Goal: Information Seeking & Learning: Check status

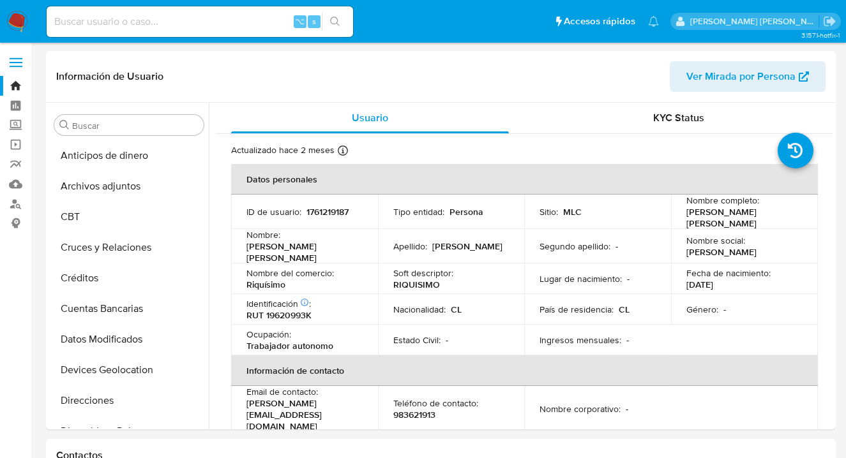
select select "10"
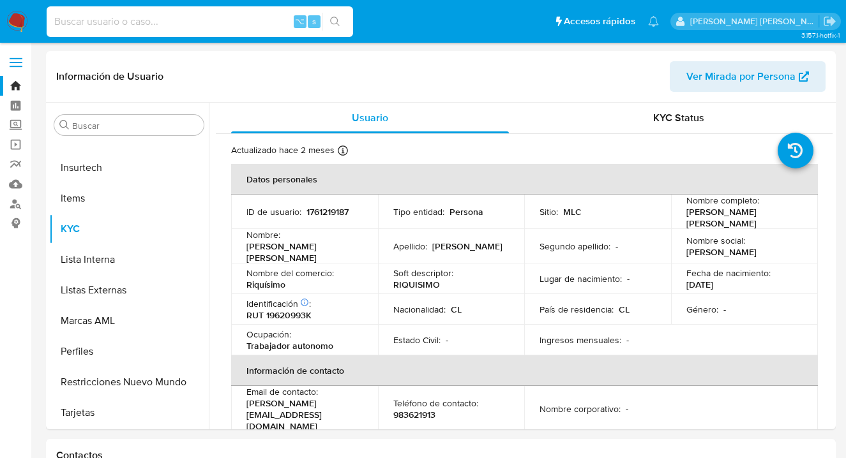
click at [216, 17] on input at bounding box center [200, 21] width 307 height 17
paste input "138478122"
click at [190, 13] on input "138478122" at bounding box center [200, 21] width 307 height 17
paste input "761219187"
type input "1761219187"
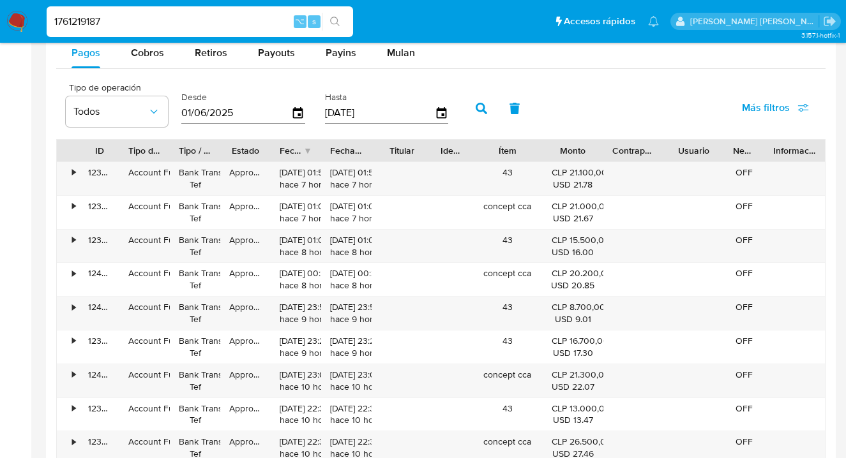
scroll to position [1202, 0]
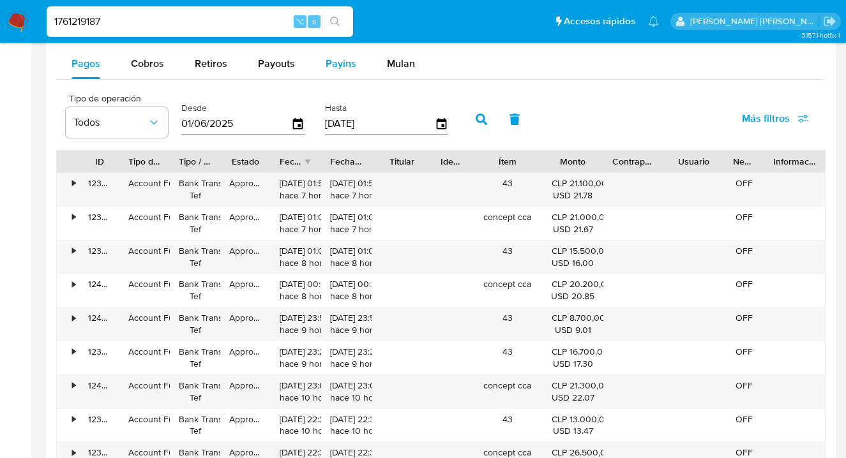
click at [340, 61] on span "Payins" at bounding box center [341, 63] width 31 height 15
select select "10"
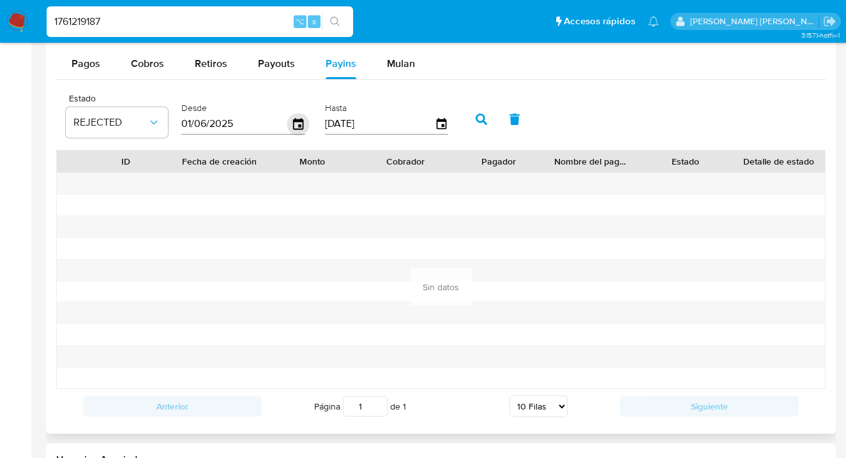
click at [293, 126] on icon "button" at bounding box center [298, 124] width 22 height 22
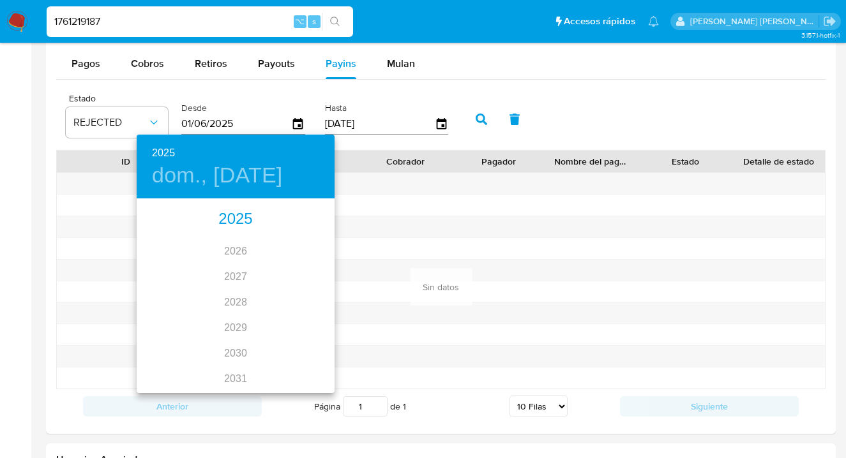
click at [239, 220] on div "2025" at bounding box center [236, 220] width 198 height 26
click at [234, 269] on div "may." at bounding box center [235, 272] width 66 height 48
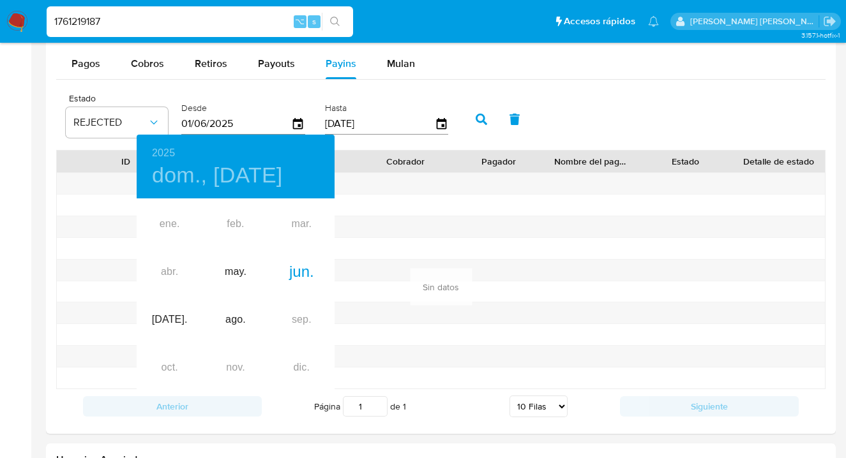
type input "[DATE]"
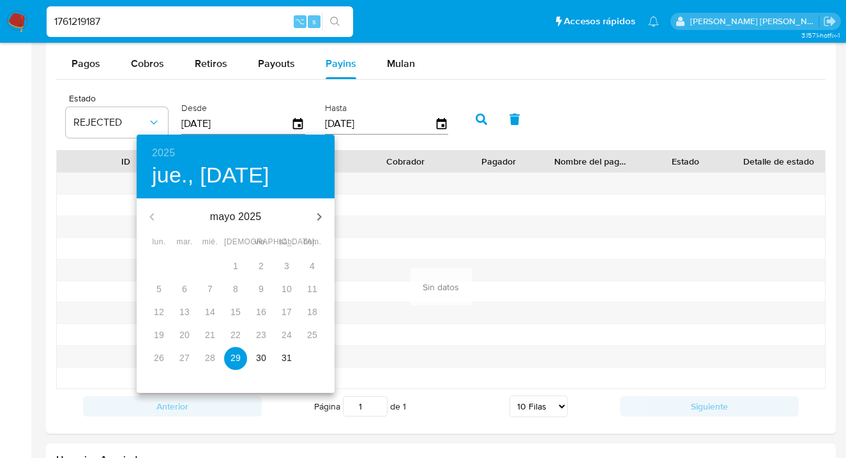
click at [239, 354] on p "29" at bounding box center [236, 358] width 10 height 13
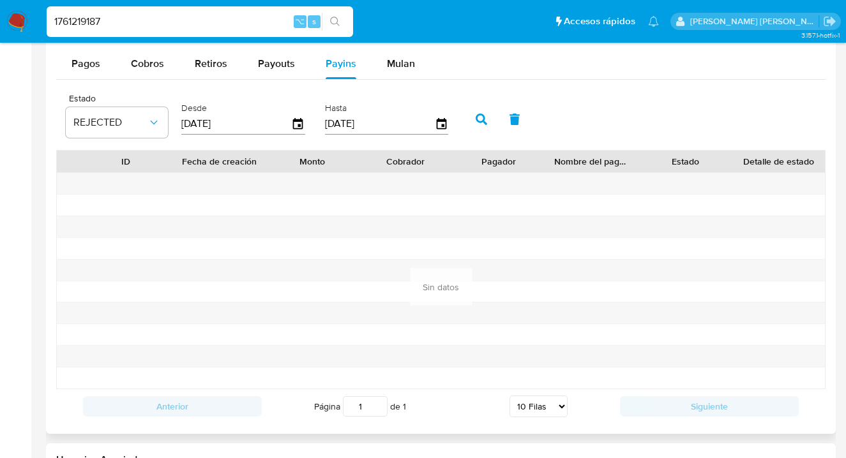
click at [478, 120] on icon "button" at bounding box center [481, 119] width 11 height 11
click at [478, 117] on icon "button" at bounding box center [481, 119] width 11 height 11
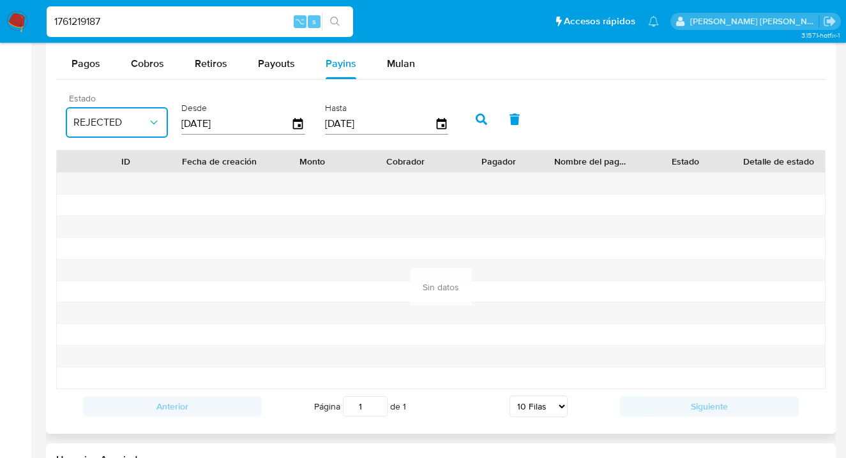
click at [148, 123] on icon "button" at bounding box center [154, 122] width 13 height 13
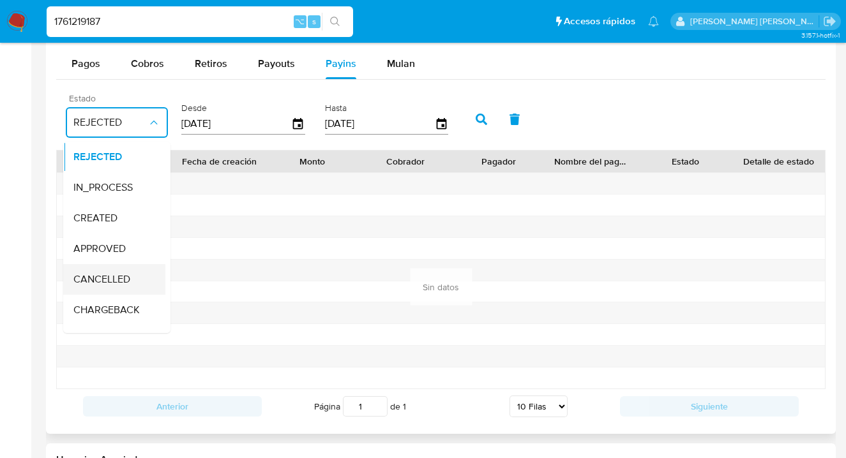
scroll to position [84, 0]
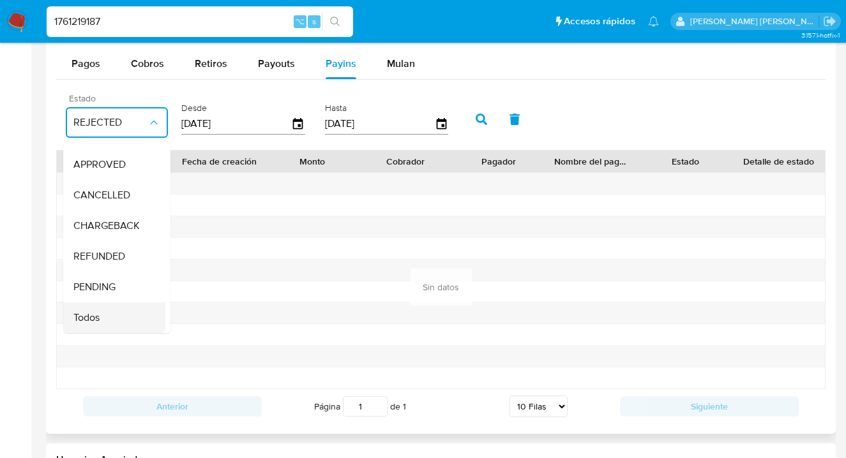
click at [96, 312] on span "Todos" at bounding box center [86, 318] width 26 height 13
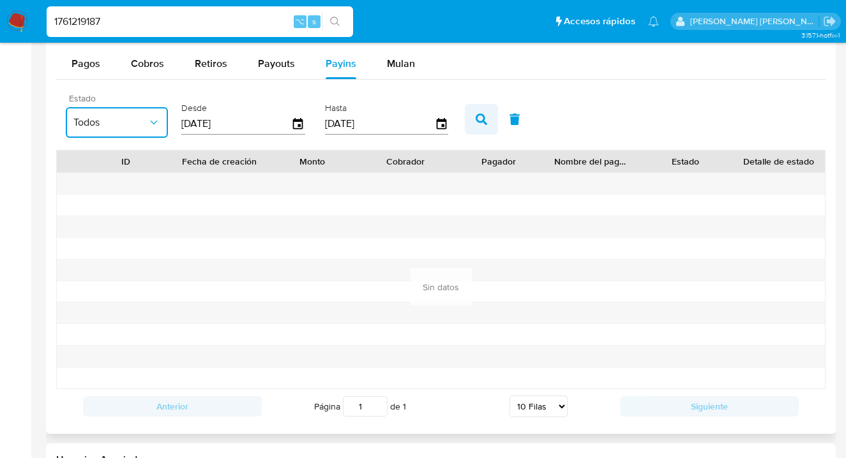
click at [482, 117] on icon "button" at bounding box center [481, 119] width 11 height 11
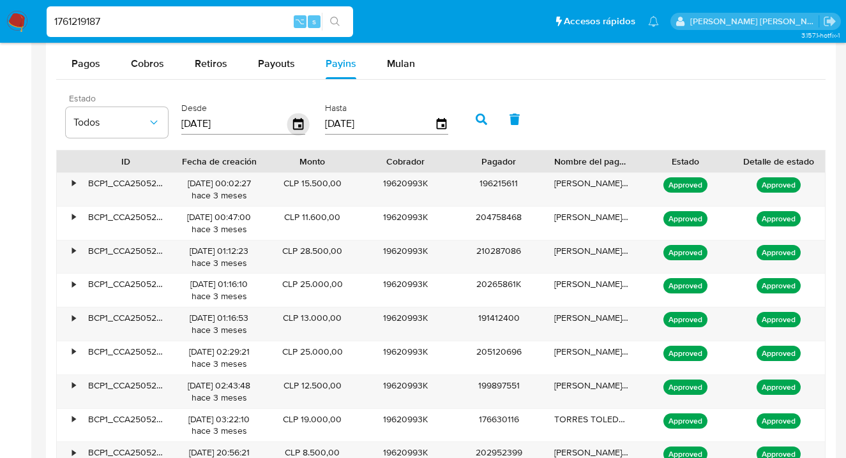
click at [297, 125] on icon "button" at bounding box center [298, 123] width 10 height 11
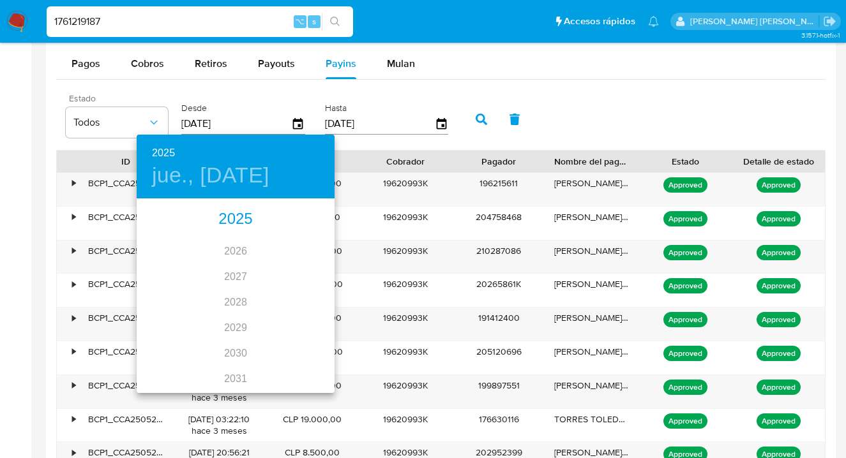
click at [244, 218] on div "2025" at bounding box center [236, 220] width 198 height 26
click at [229, 273] on div "may." at bounding box center [235, 272] width 66 height 48
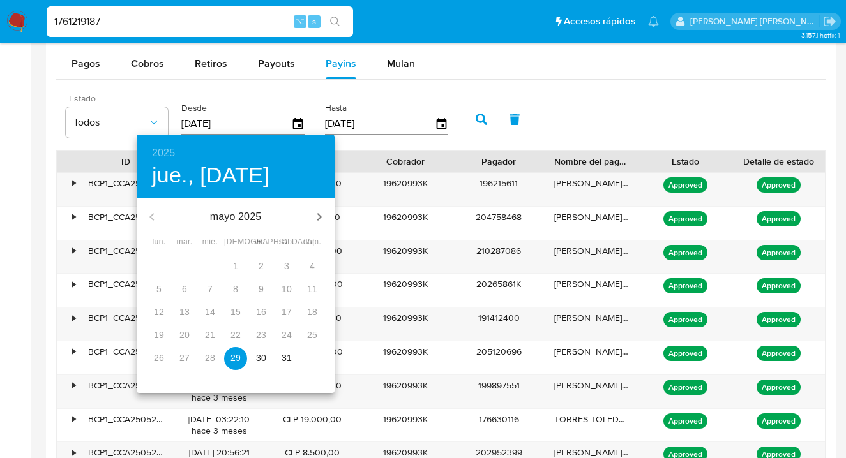
click at [234, 355] on p "29" at bounding box center [236, 358] width 10 height 13
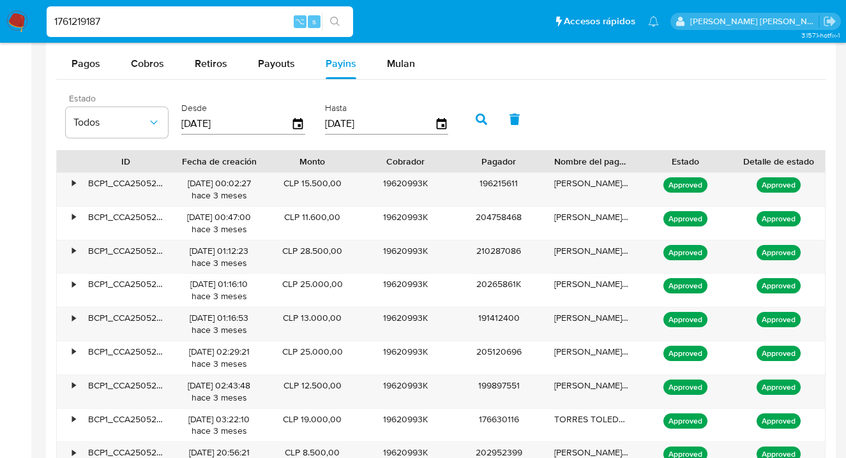
click at [477, 114] on icon "button" at bounding box center [481, 119] width 11 height 11
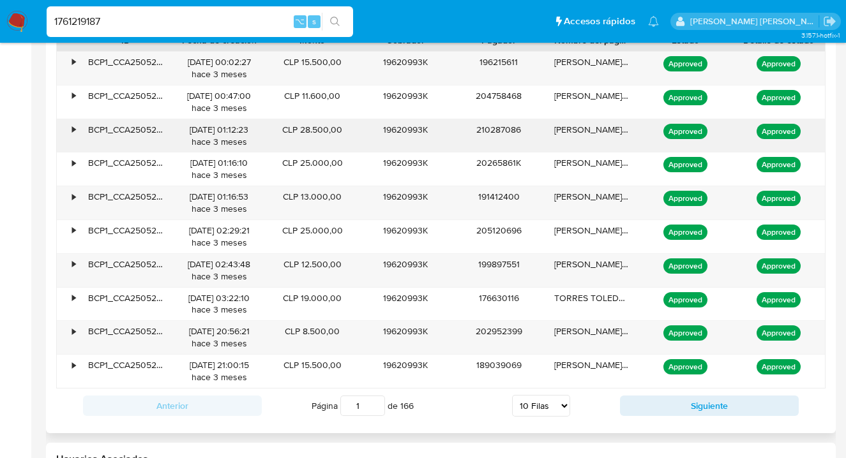
scroll to position [1333, 0]
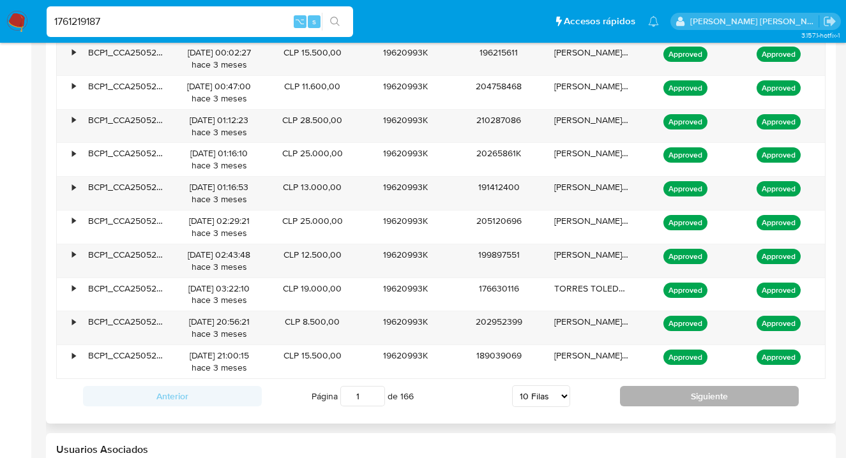
click at [700, 398] on button "Siguiente" at bounding box center [709, 396] width 179 height 20
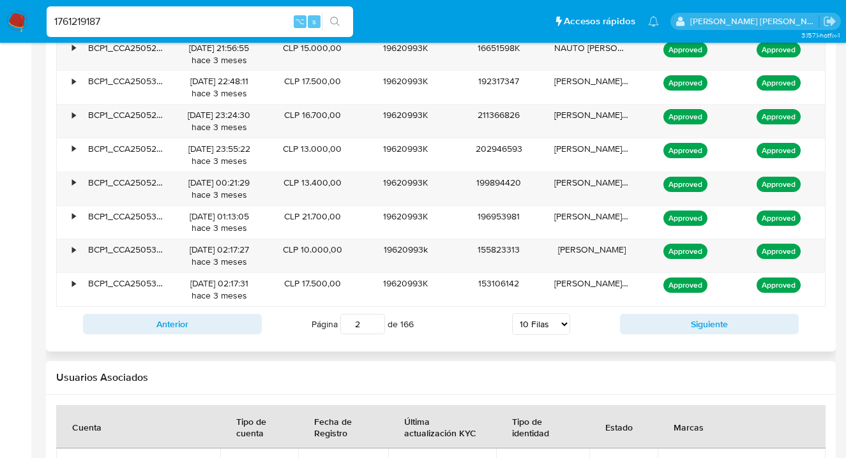
scroll to position [1406, 0]
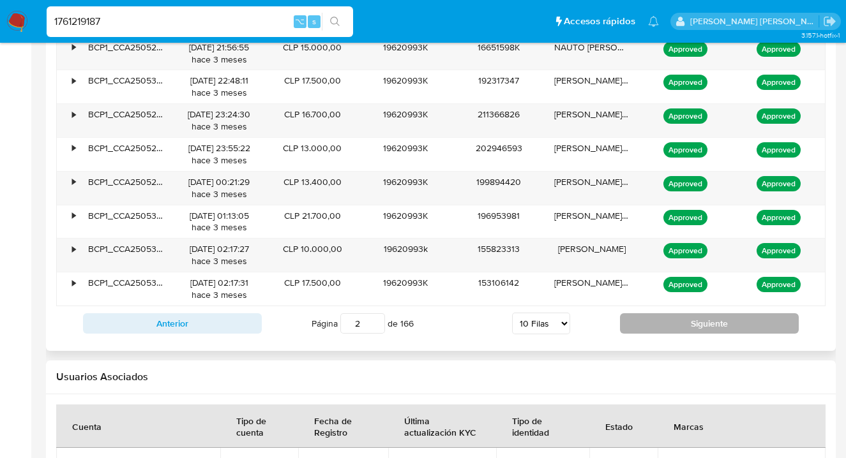
click at [688, 322] on button "Siguiente" at bounding box center [709, 324] width 179 height 20
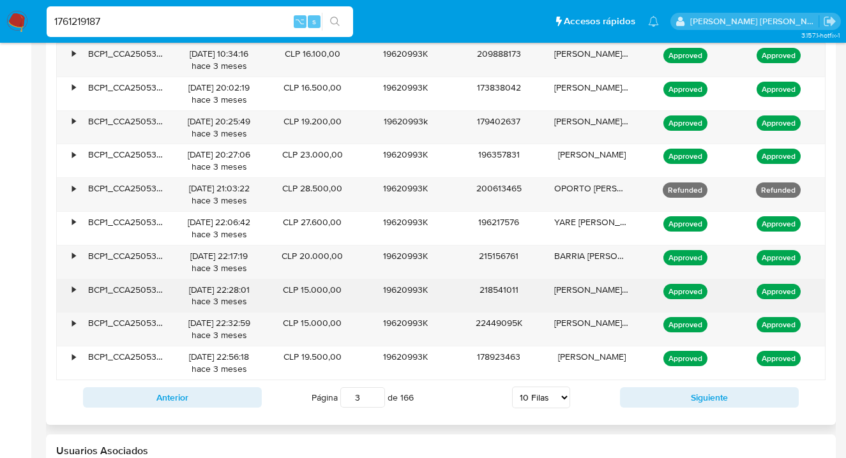
scroll to position [1338, 0]
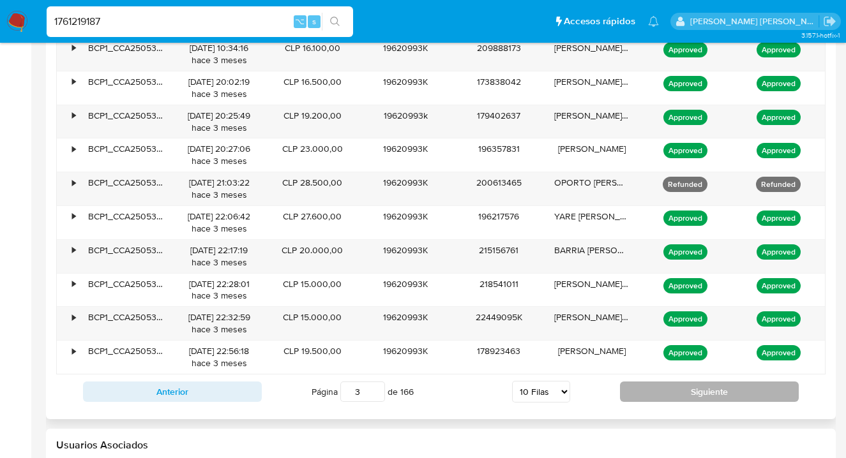
click at [713, 388] on button "Siguiente" at bounding box center [709, 392] width 179 height 20
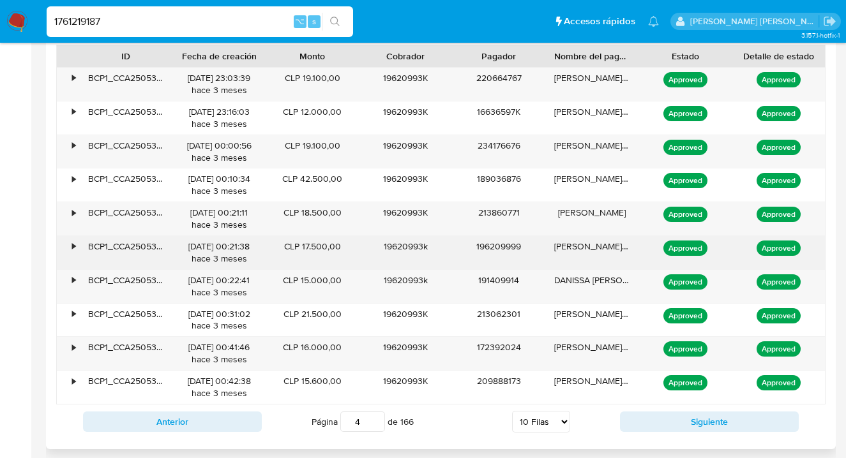
scroll to position [1312, 0]
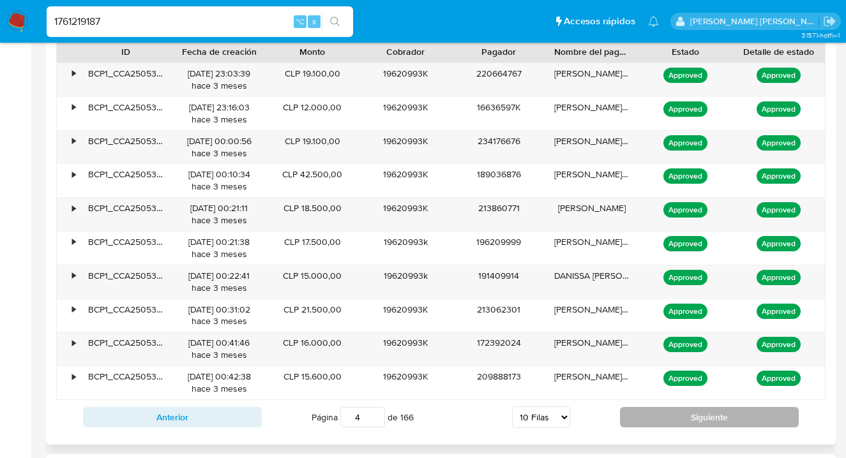
click at [701, 410] on button "Siguiente" at bounding box center [709, 417] width 179 height 20
click at [715, 417] on button "Siguiente" at bounding box center [709, 417] width 179 height 20
click at [703, 420] on button "Siguiente" at bounding box center [709, 417] width 179 height 20
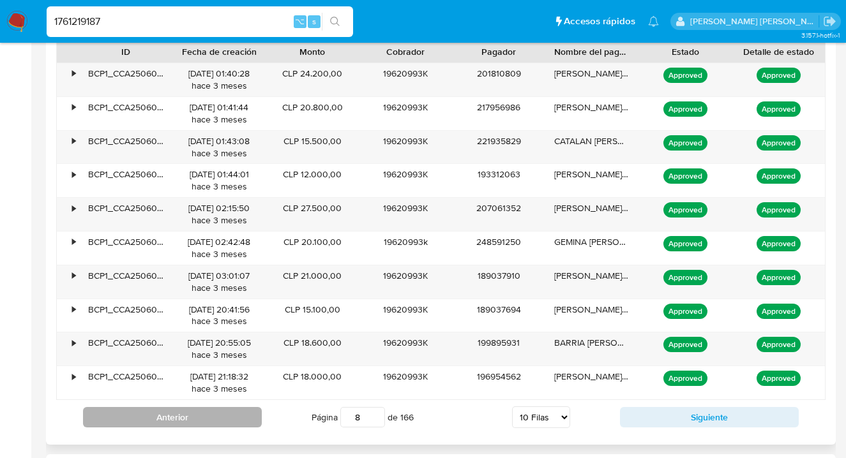
click at [193, 415] on button "Anterior" at bounding box center [172, 417] width 179 height 20
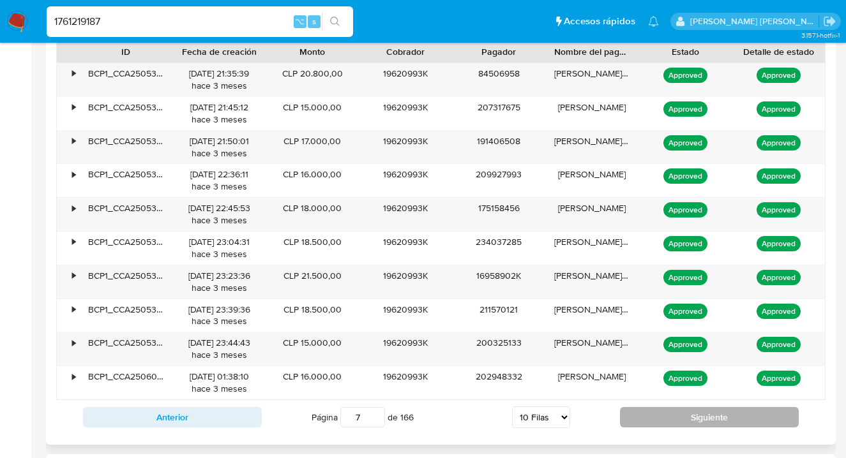
click at [727, 416] on button "Siguiente" at bounding box center [709, 417] width 179 height 20
click at [704, 420] on button "Siguiente" at bounding box center [709, 417] width 179 height 20
click at [688, 414] on button "Siguiente" at bounding box center [709, 417] width 179 height 20
click at [692, 421] on button "Siguiente" at bounding box center [709, 417] width 179 height 20
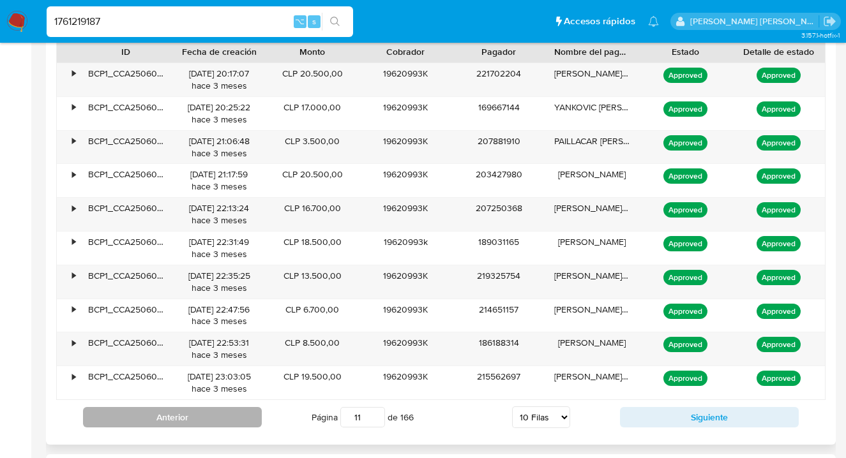
click at [186, 411] on button "Anterior" at bounding box center [172, 417] width 179 height 20
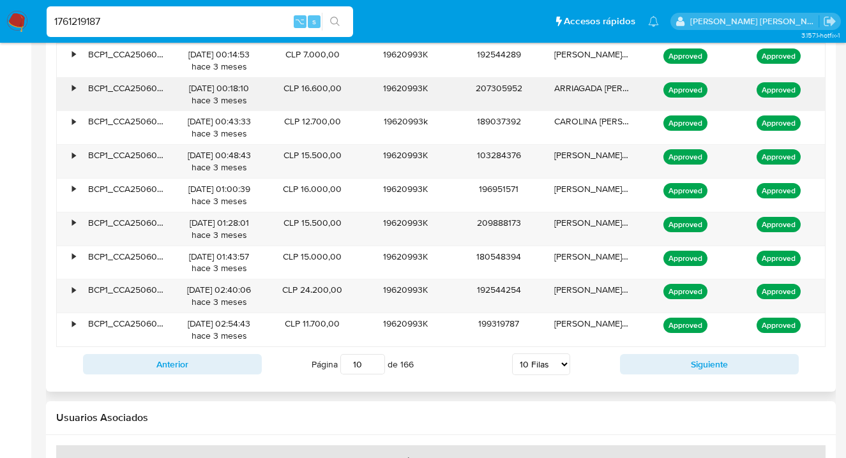
scroll to position [1367, 0]
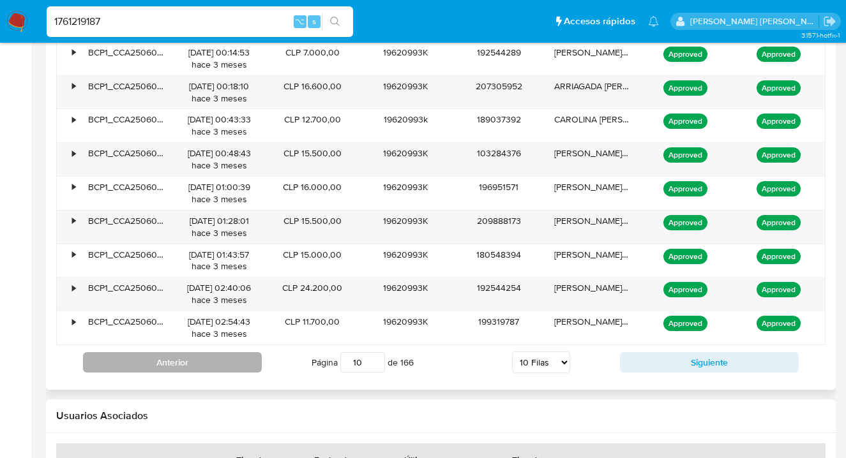
click at [183, 365] on button "Anterior" at bounding box center [172, 362] width 179 height 20
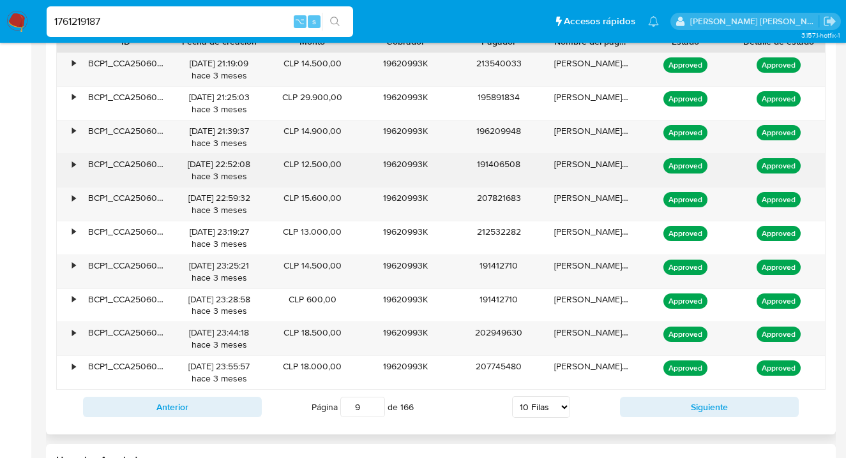
scroll to position [1323, 0]
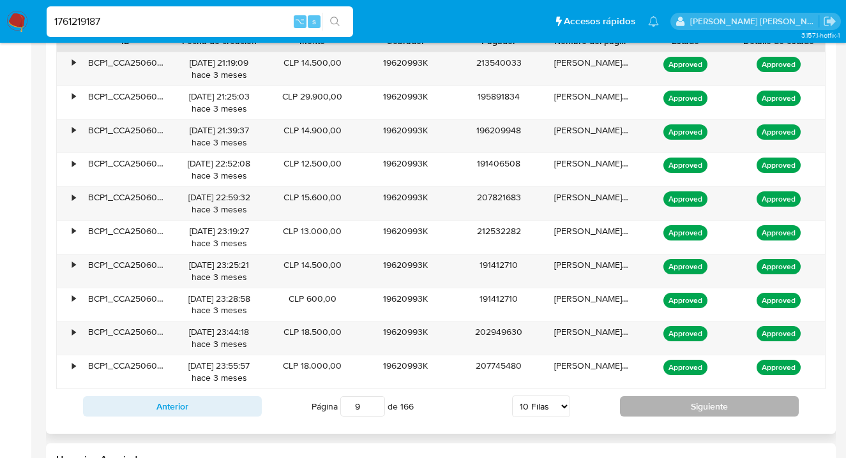
click at [709, 405] on button "Siguiente" at bounding box center [709, 407] width 179 height 20
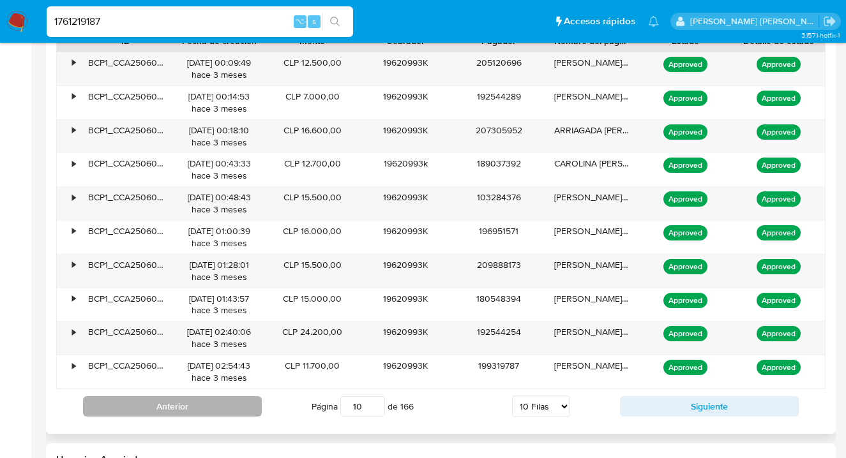
click at [159, 404] on button "Anterior" at bounding box center [172, 407] width 179 height 20
click at [163, 405] on button "Anterior" at bounding box center [172, 407] width 179 height 20
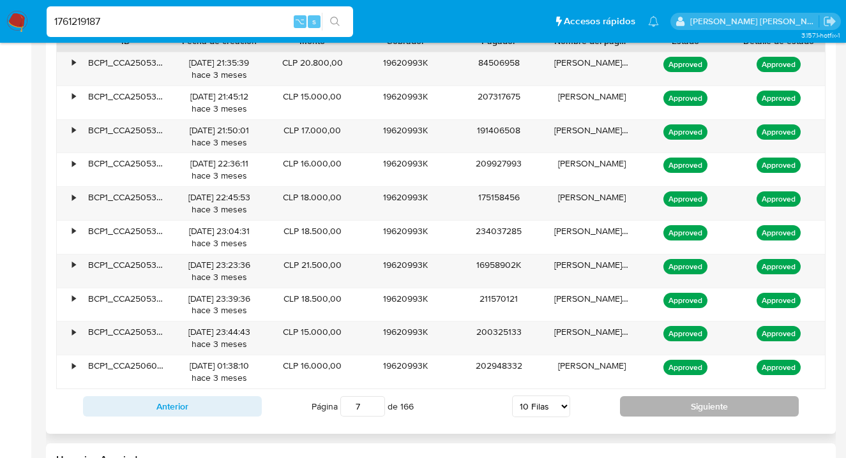
click at [725, 409] on button "Siguiente" at bounding box center [709, 407] width 179 height 20
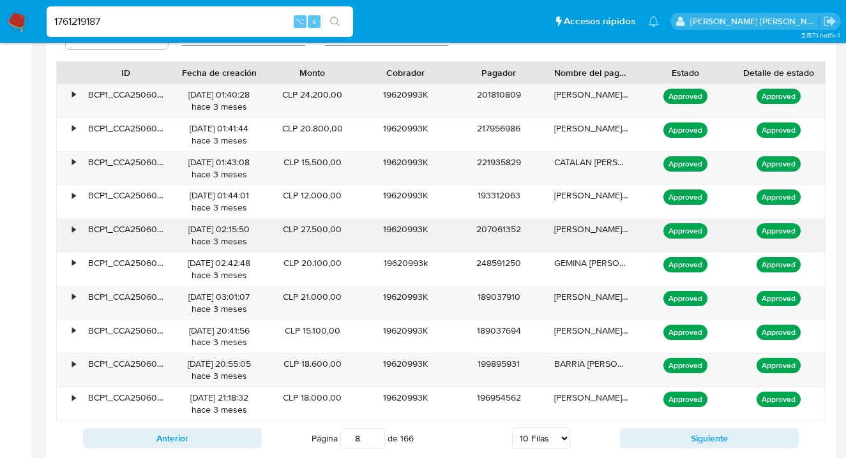
scroll to position [1294, 0]
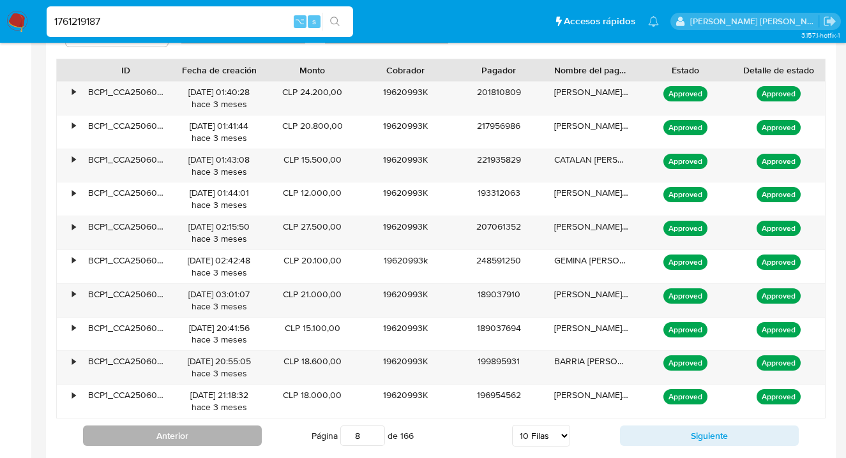
click at [181, 437] on button "Anterior" at bounding box center [172, 436] width 179 height 20
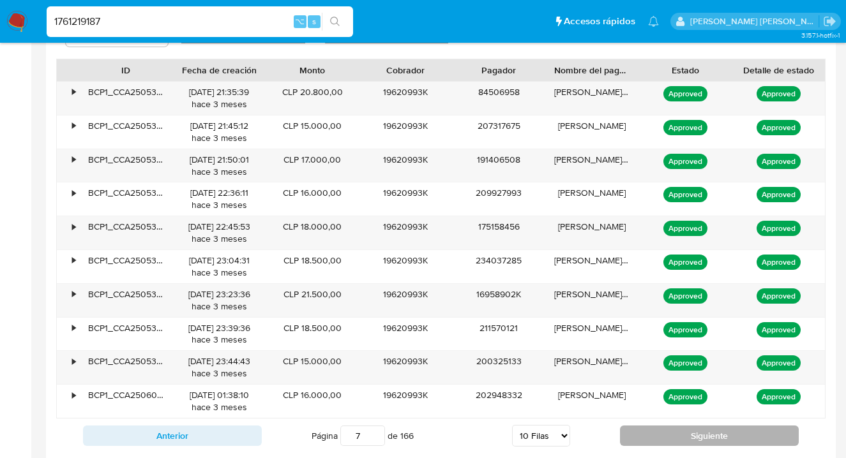
click at [734, 432] on button "Siguiente" at bounding box center [709, 436] width 179 height 20
click at [731, 442] on button "Siguiente" at bounding box center [709, 436] width 179 height 20
click at [754, 429] on button "Siguiente" at bounding box center [709, 436] width 179 height 20
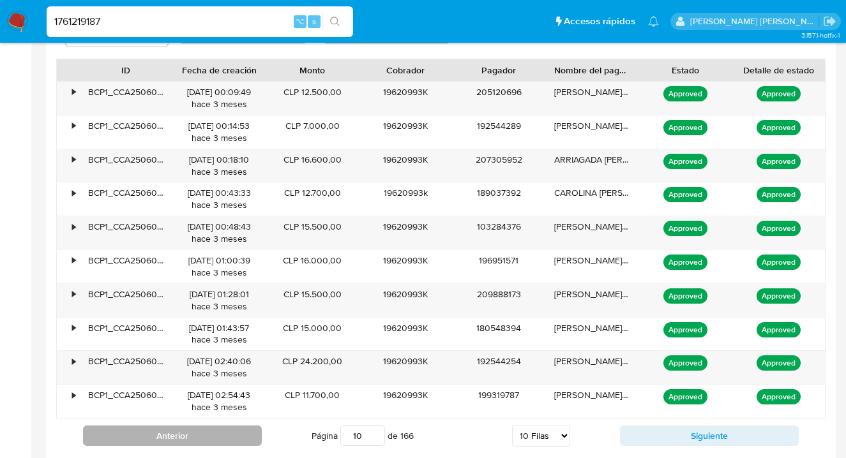
click at [189, 434] on button "Anterior" at bounding box center [172, 436] width 179 height 20
type input "9"
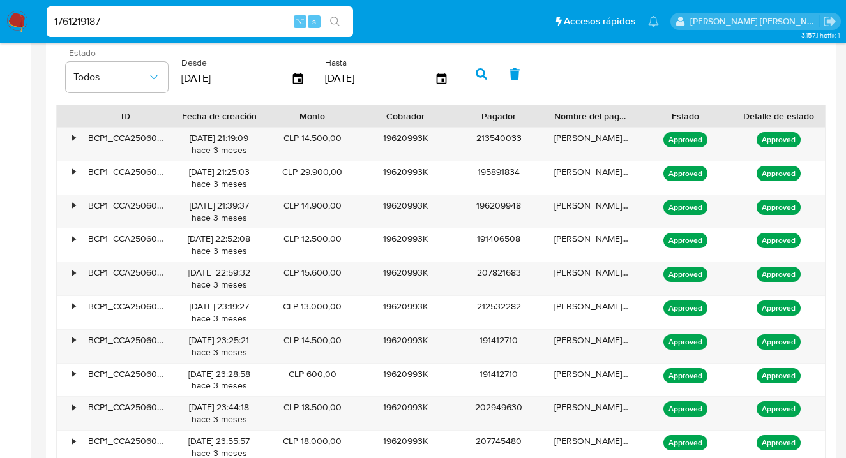
scroll to position [731, 0]
click at [128, 27] on input "1761219187" at bounding box center [200, 21] width 307 height 17
paste input "62365372"
type input "162365372"
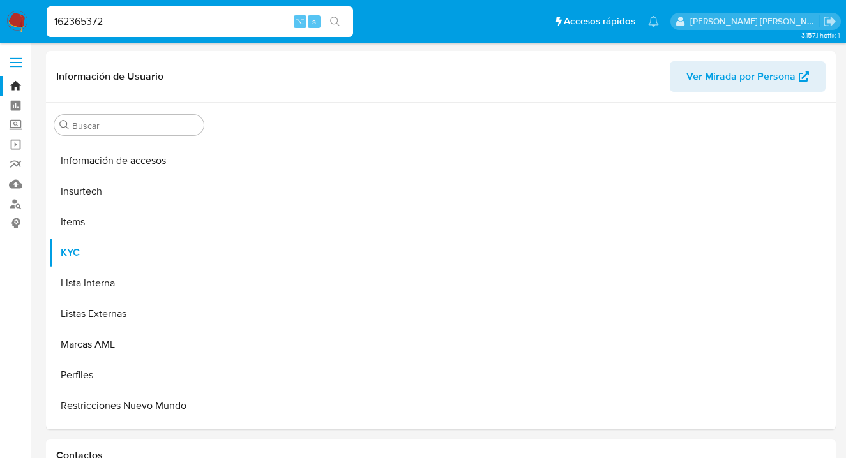
scroll to position [540, 0]
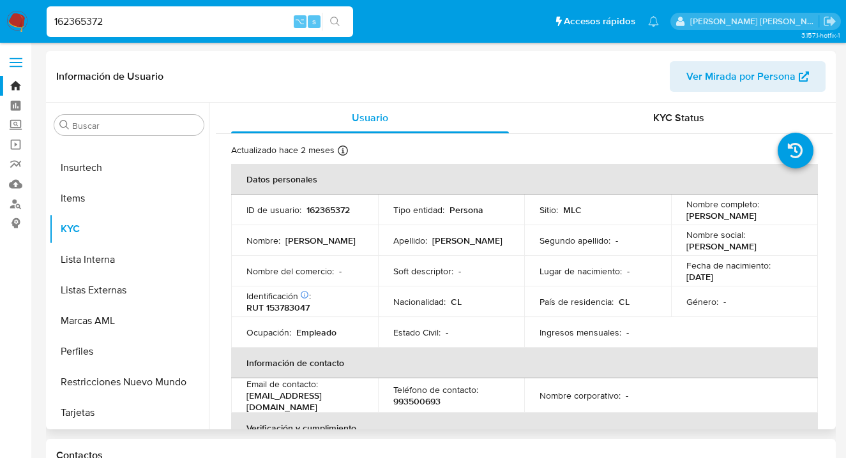
select select "10"
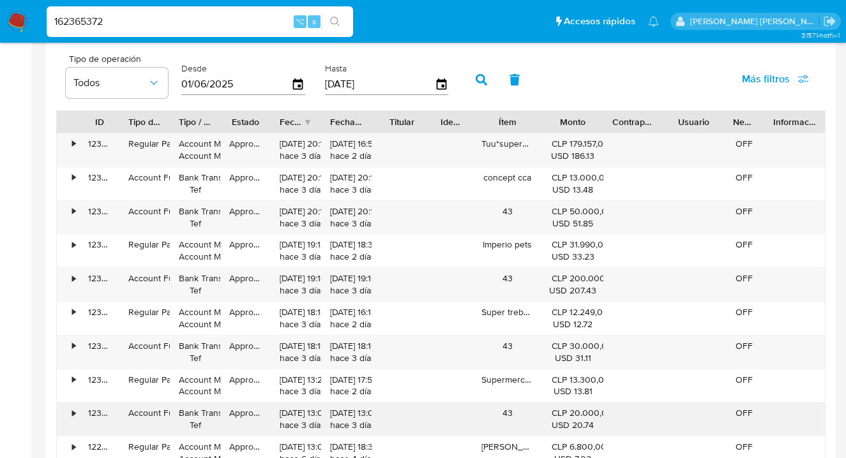
scroll to position [1239, 0]
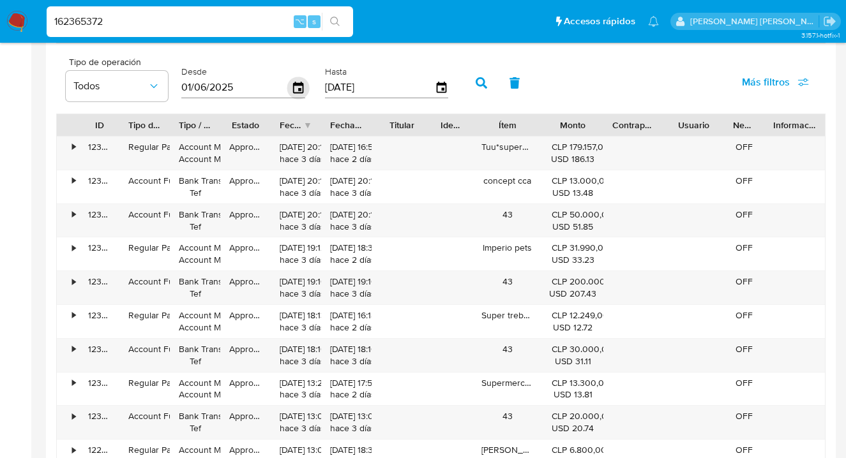
click at [296, 91] on icon "button" at bounding box center [298, 88] width 22 height 22
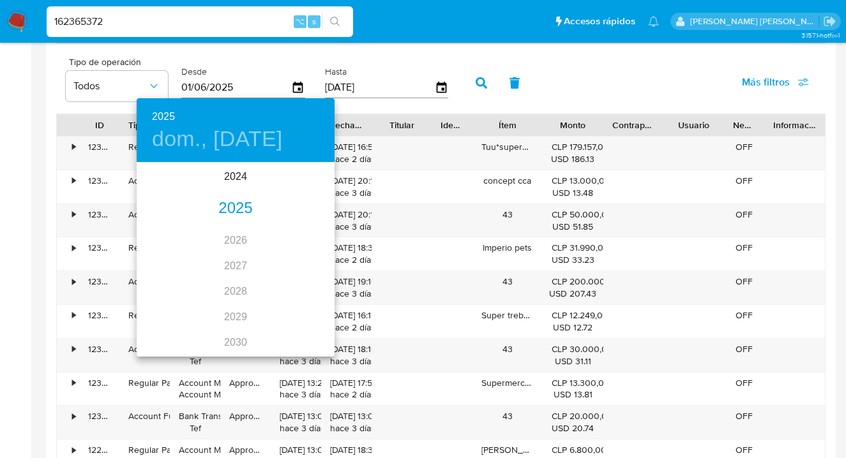
click at [244, 210] on div "2025" at bounding box center [236, 209] width 198 height 26
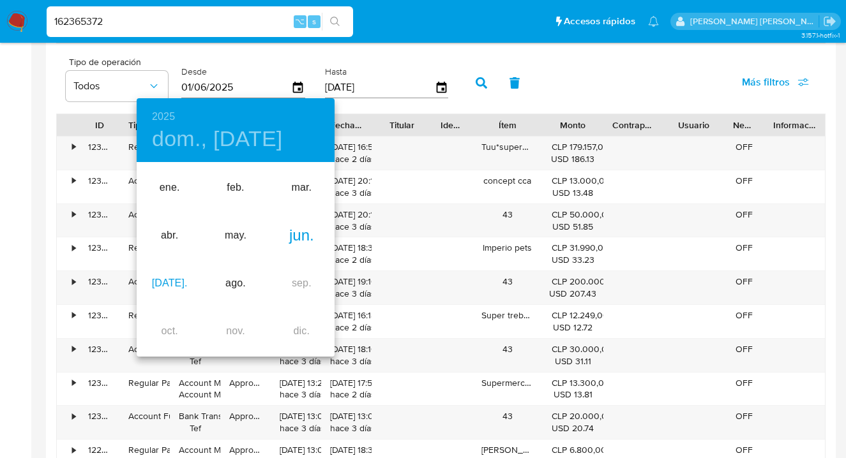
click at [166, 280] on div "[DATE]." at bounding box center [170, 284] width 66 height 48
type input "[DATE]"
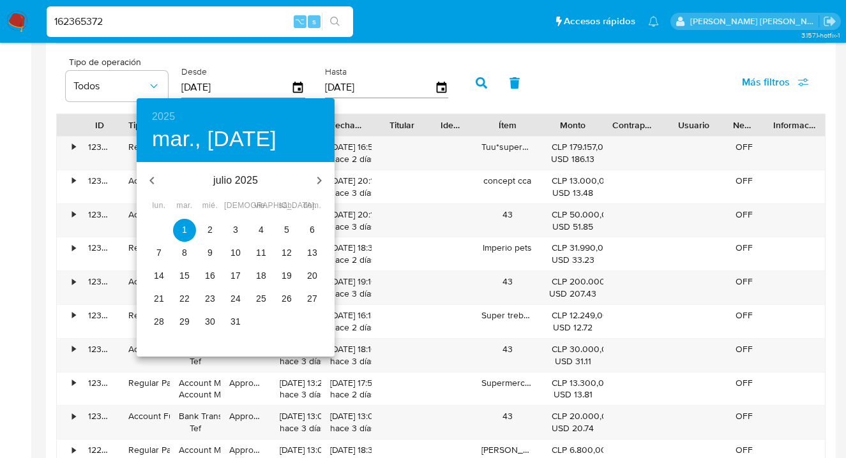
click at [186, 224] on p "1" at bounding box center [184, 230] width 5 height 13
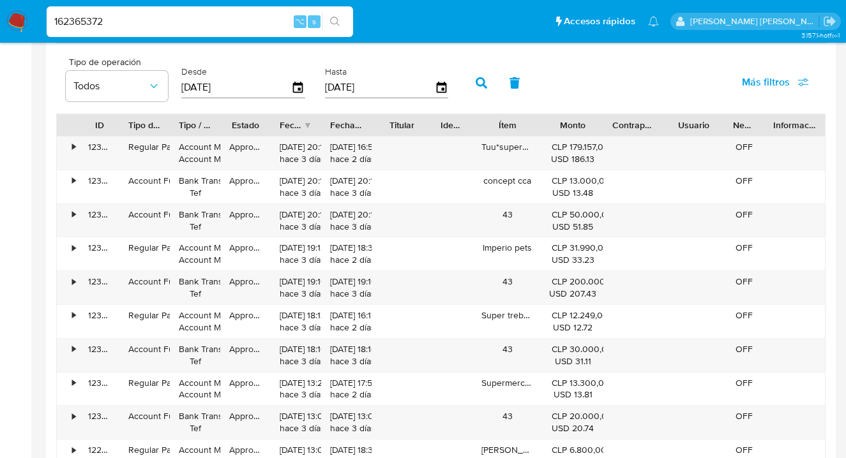
click at [477, 79] on icon "button" at bounding box center [481, 82] width 11 height 11
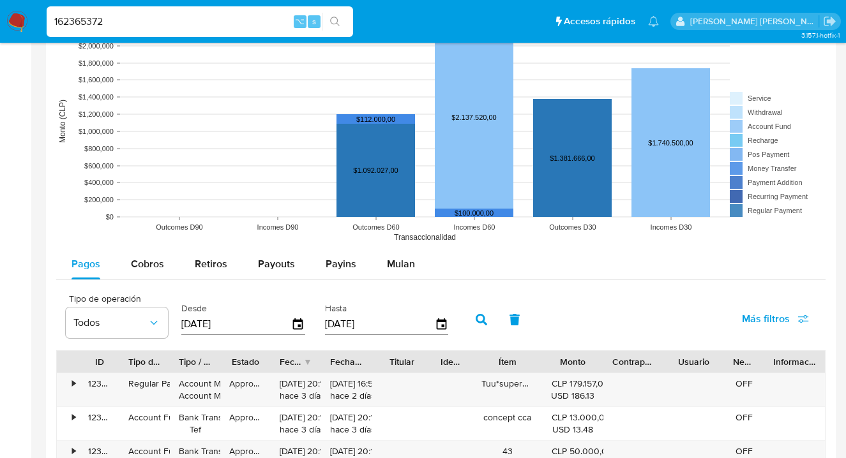
scroll to position [1037, 0]
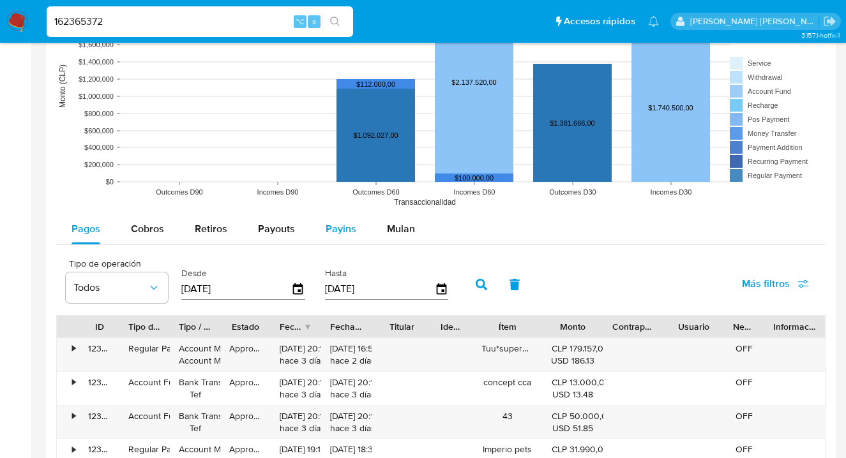
click at [342, 230] on span "Payins" at bounding box center [341, 229] width 31 height 15
select select "10"
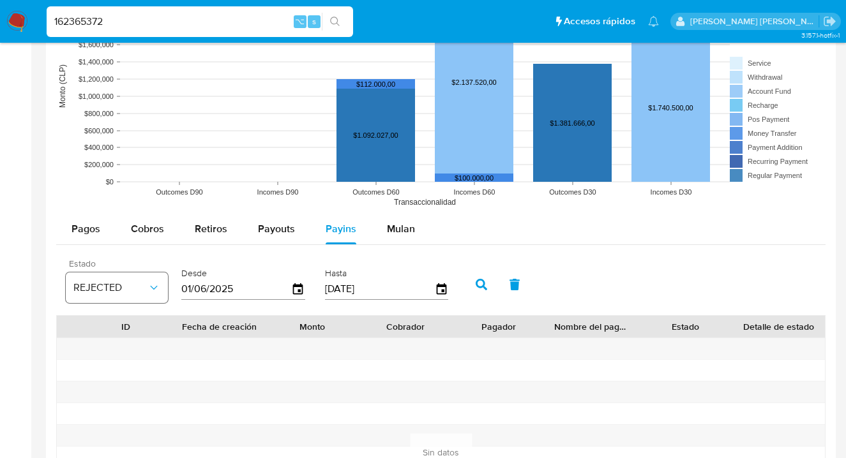
click at [124, 282] on span "REJECTED" at bounding box center [110, 288] width 74 height 13
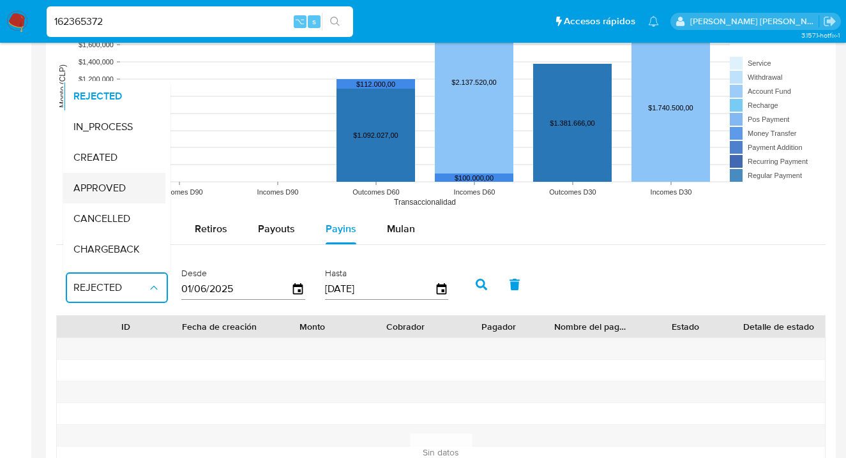
scroll to position [84, 0]
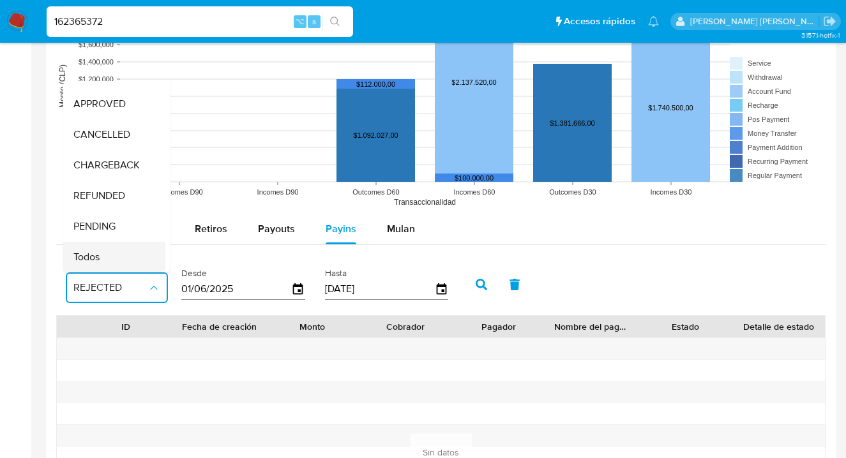
click at [95, 254] on span "Todos" at bounding box center [86, 257] width 26 height 13
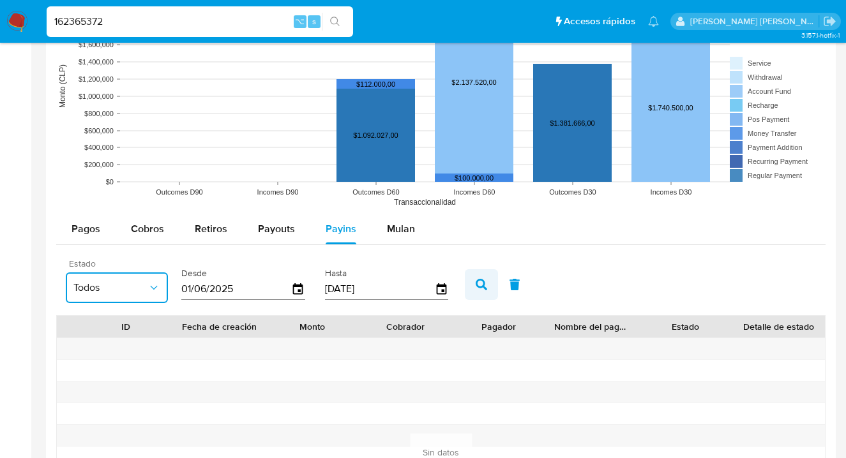
click at [482, 282] on icon "button" at bounding box center [481, 284] width 11 height 11
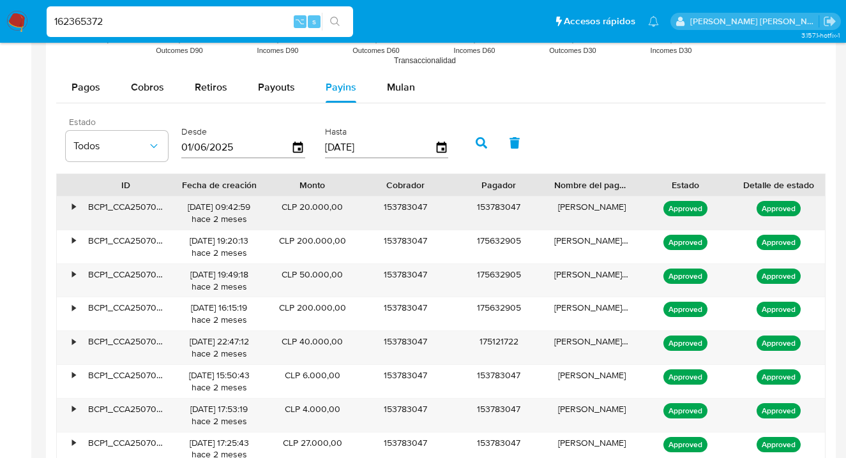
scroll to position [1184, 0]
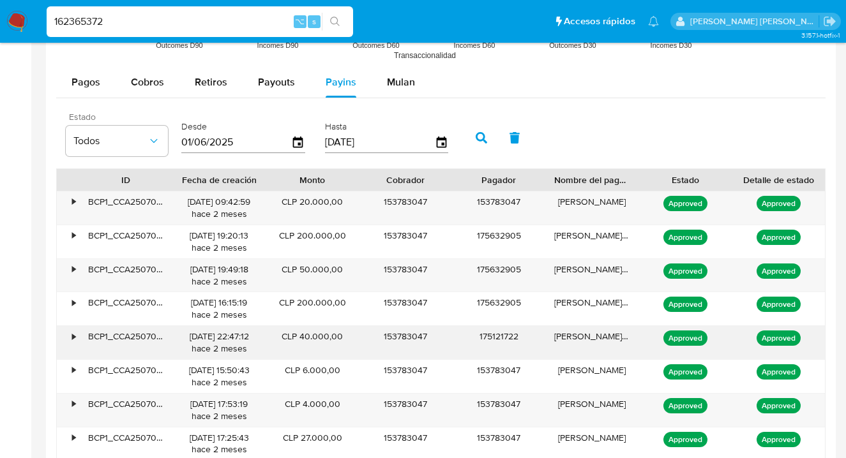
click at [75, 335] on div "•" at bounding box center [73, 337] width 3 height 12
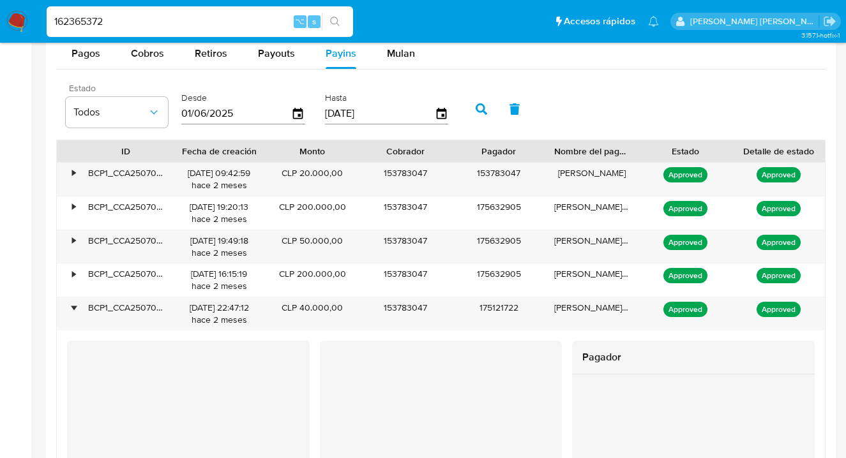
scroll to position [731, 0]
drag, startPoint x: 113, startPoint y: 19, endPoint x: 8, endPoint y: 18, distance: 104.7
click at [9, 18] on nav "Pausado Ver notificaciones 162365372 ⌥ s Accesos rápidos Presiona las siguiente…" at bounding box center [423, 21] width 846 height 43
paste input "2074815605"
type input "2074815605"
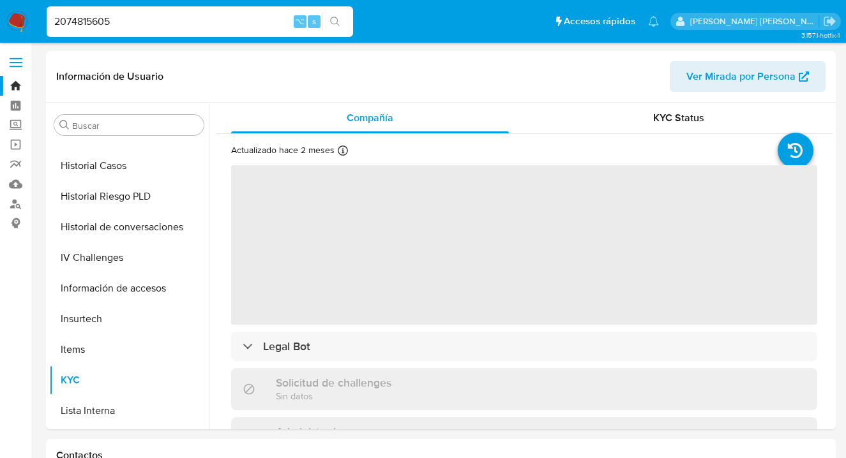
scroll to position [540, 0]
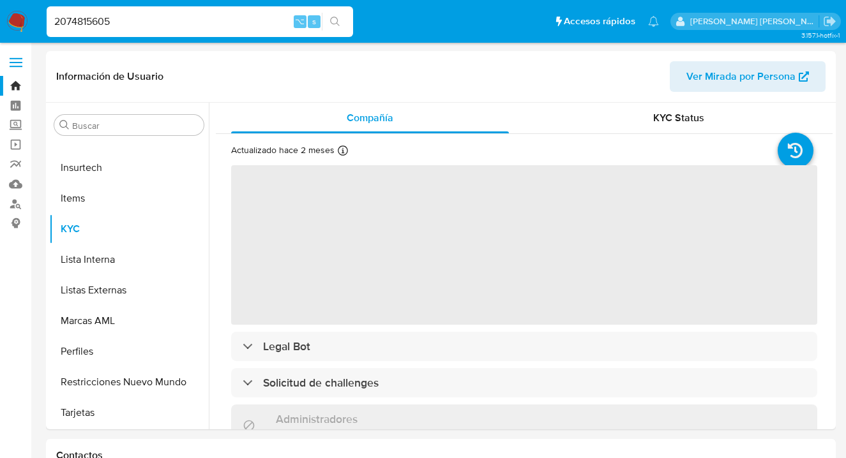
select select "10"
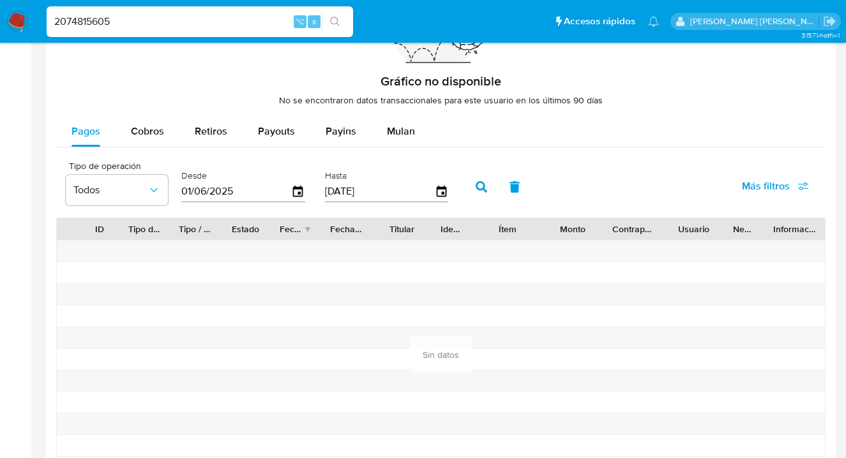
scroll to position [943, 0]
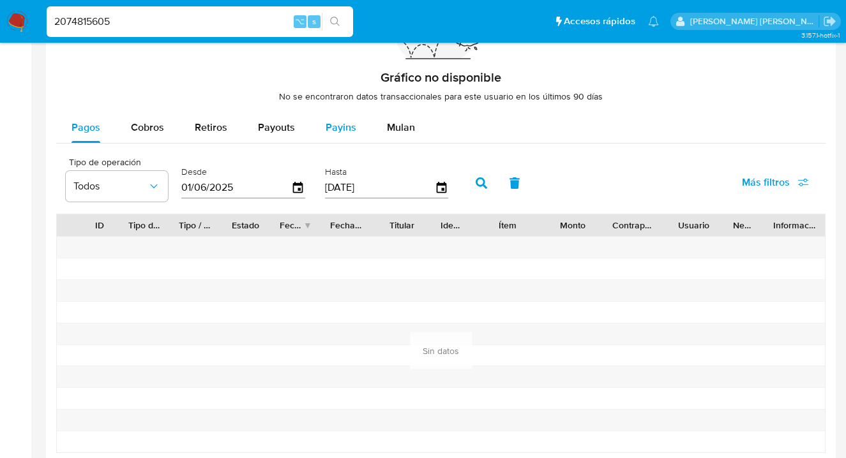
click at [340, 125] on span "Payins" at bounding box center [341, 127] width 31 height 15
select select "10"
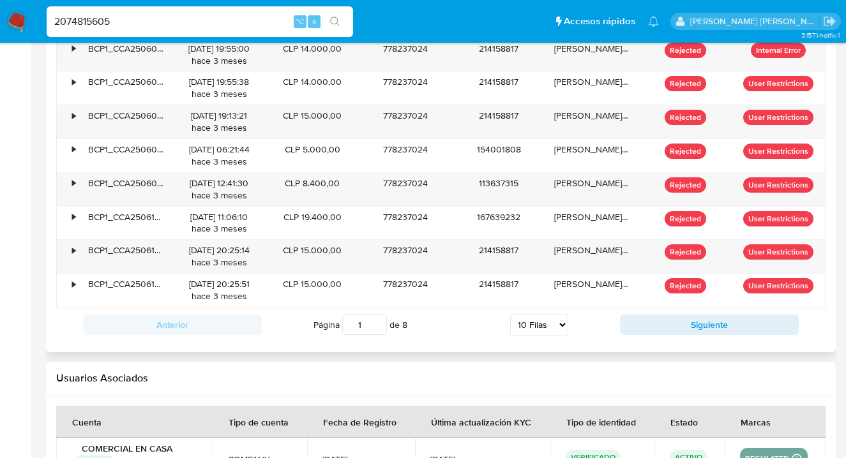
scroll to position [1183, 0]
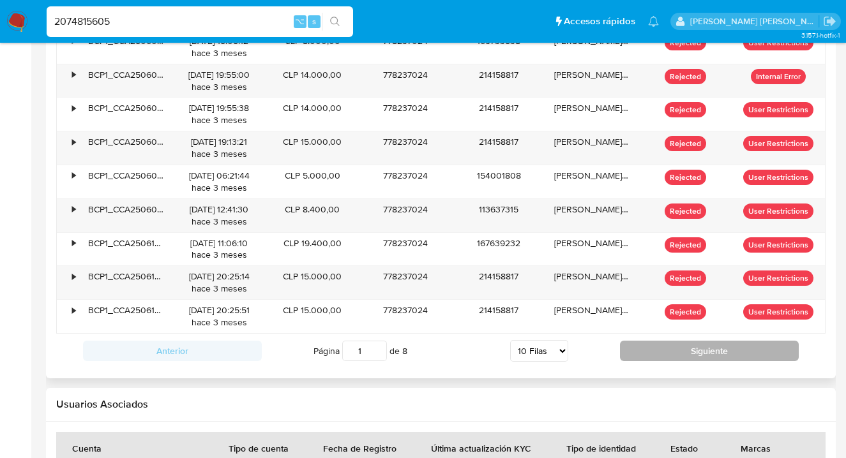
click at [702, 353] on button "Siguiente" at bounding box center [709, 351] width 179 height 20
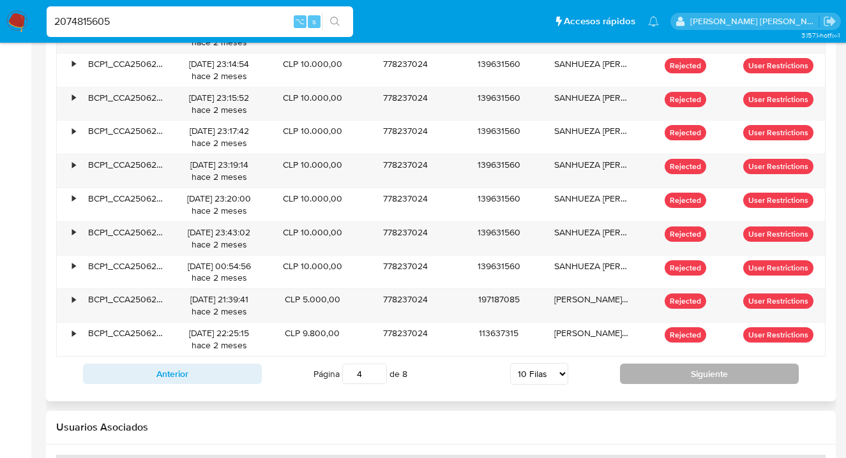
scroll to position [1153, 0]
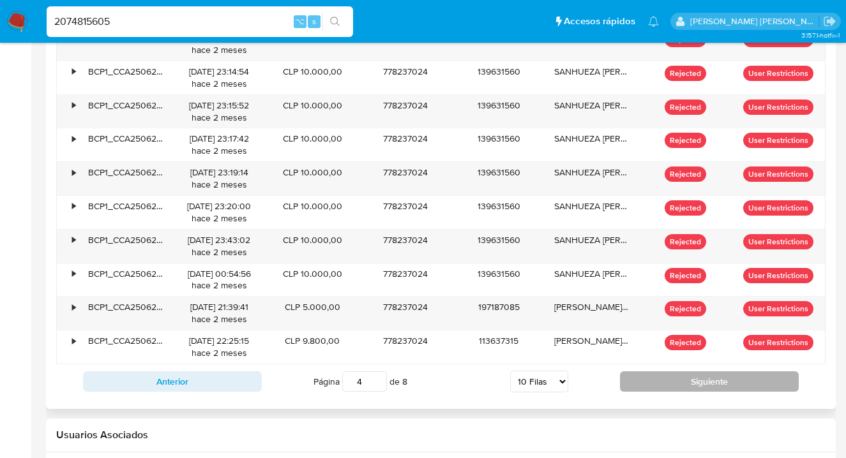
click at [679, 379] on button "Siguiente" at bounding box center [709, 382] width 179 height 20
type input "8"
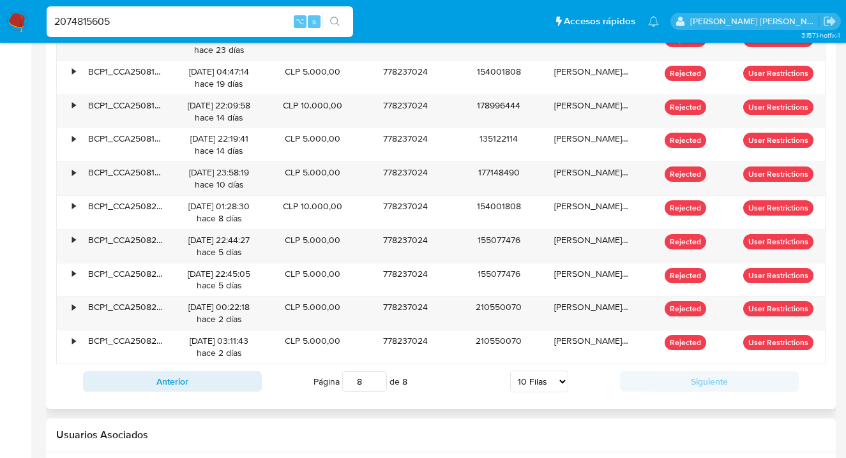
scroll to position [1064, 0]
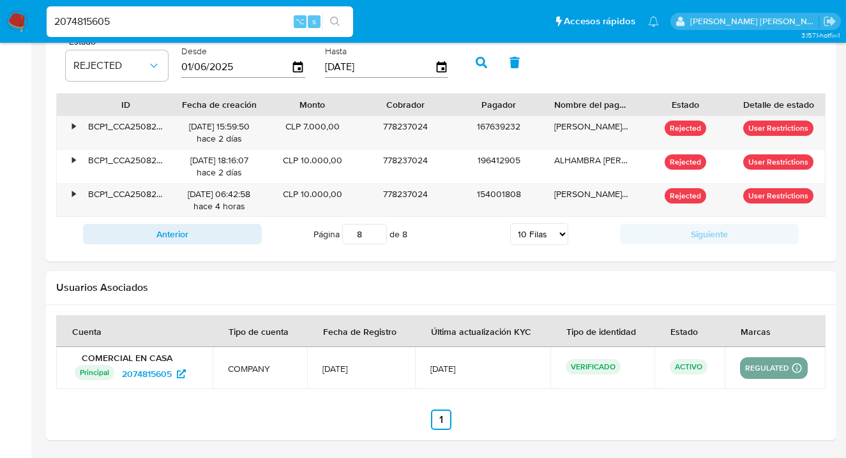
drag, startPoint x: 128, startPoint y: 17, endPoint x: 26, endPoint y: 10, distance: 102.4
click at [26, 10] on nav "Pausado Ver notificaciones 2074815605 ⌥ s Accesos rápidos Presiona las siguient…" at bounding box center [423, 21] width 846 height 43
paste input "2452168"
type input "2072452168"
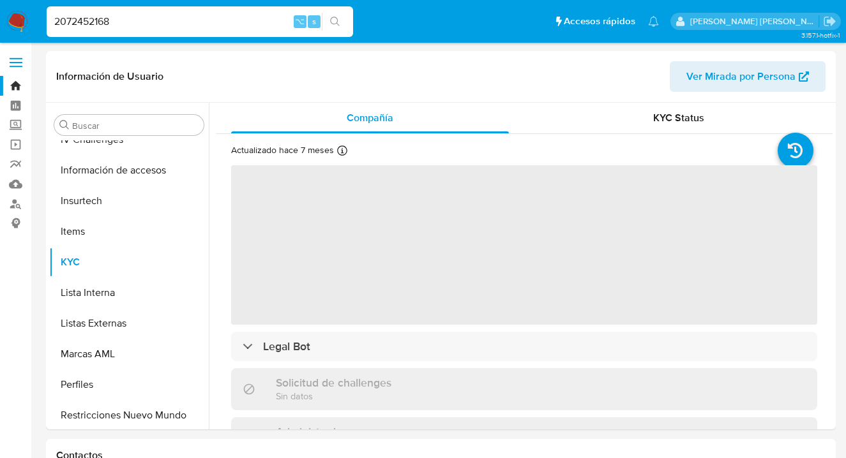
scroll to position [540, 0]
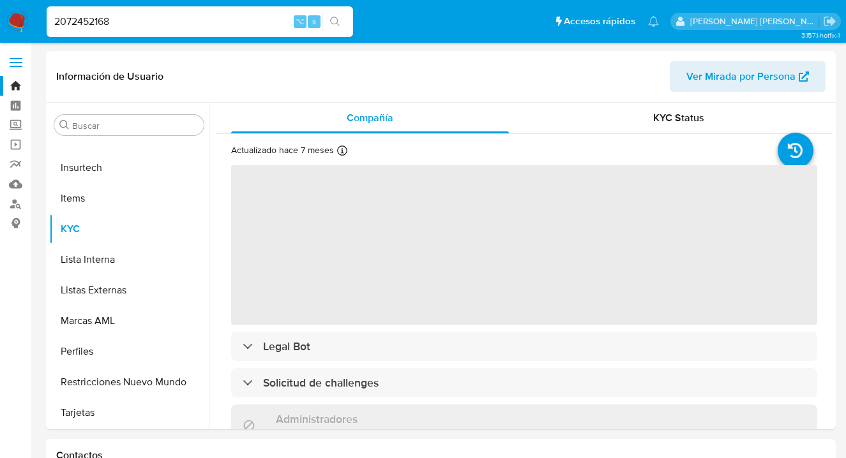
select select "10"
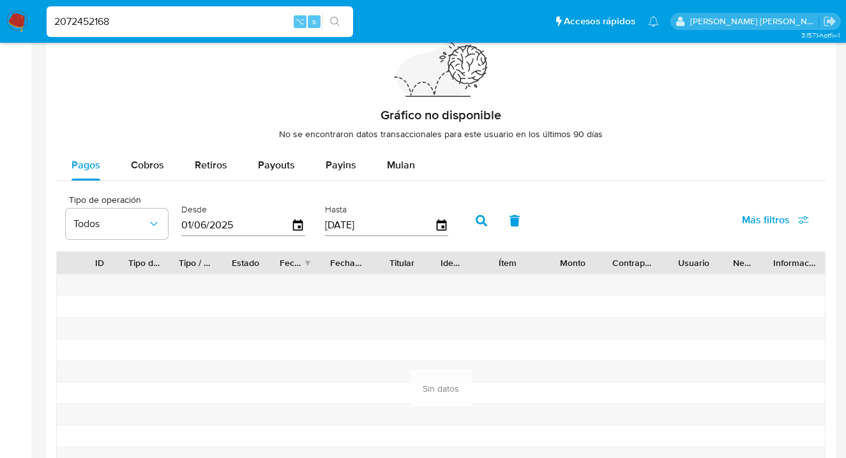
scroll to position [909, 0]
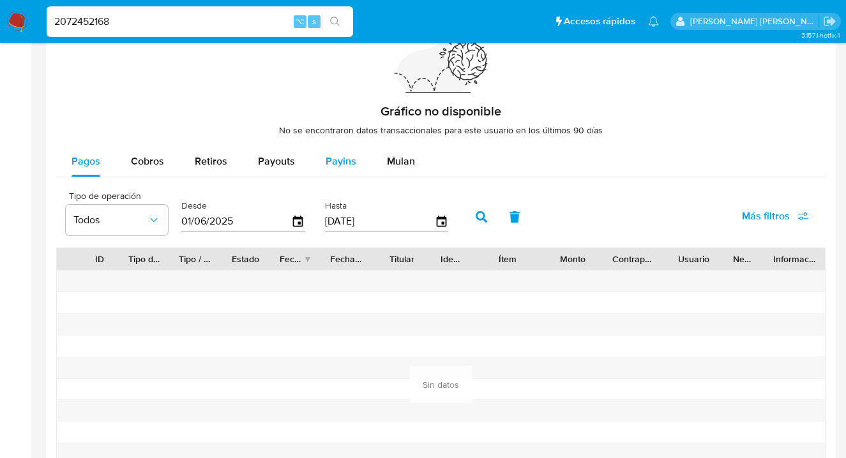
click at [340, 160] on span "Payins" at bounding box center [341, 161] width 31 height 15
select select "10"
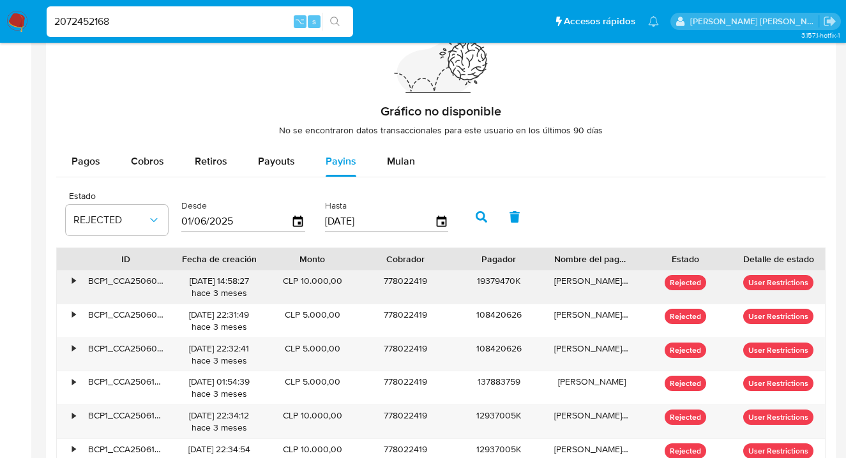
click at [73, 281] on div "•" at bounding box center [73, 281] width 3 height 12
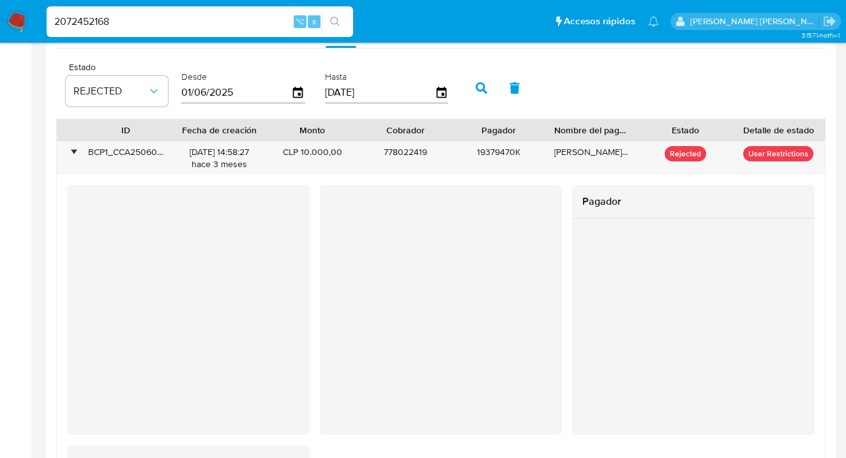
scroll to position [1043, 0]
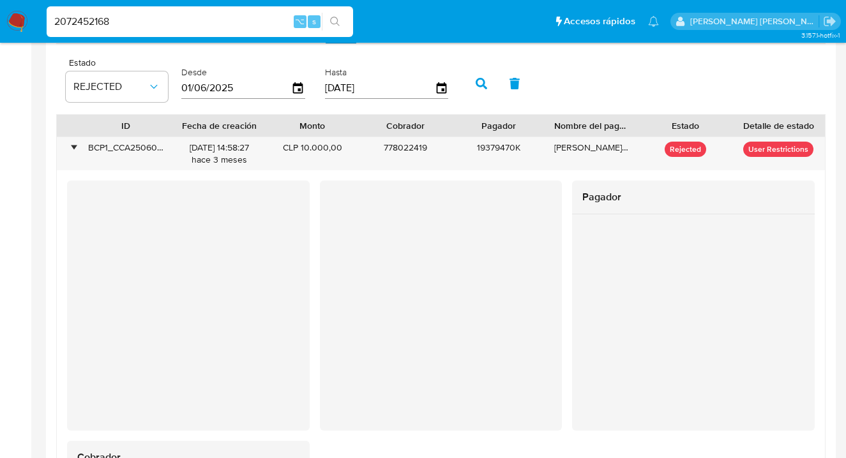
drag, startPoint x: 118, startPoint y: 20, endPoint x: 24, endPoint y: 18, distance: 93.9
click at [24, 18] on nav "Pausado Ver notificaciones 2072452168 ⌥ s Accesos rápidos Presiona las siguient…" at bounding box center [423, 21] width 846 height 43
paste input "4815605"
type input "2074815605"
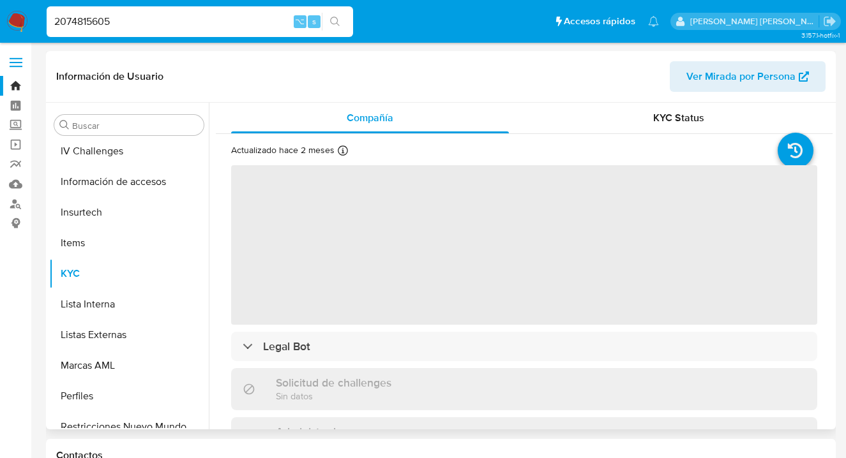
scroll to position [540, 0]
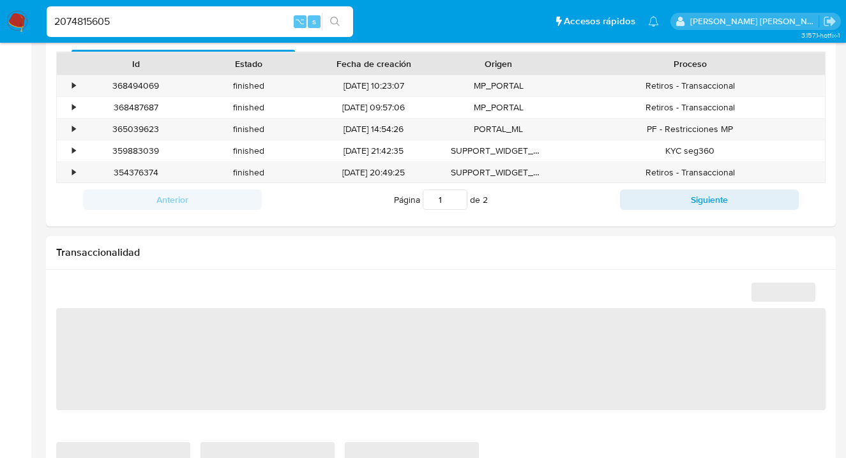
select select "10"
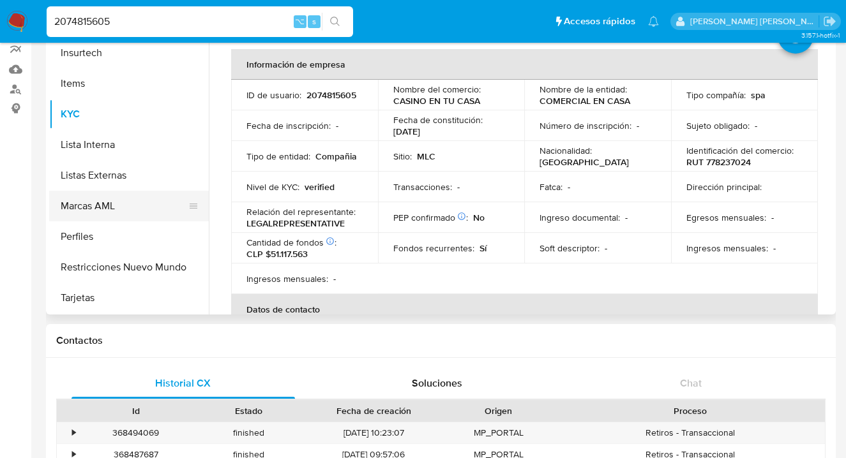
scroll to position [117, 0]
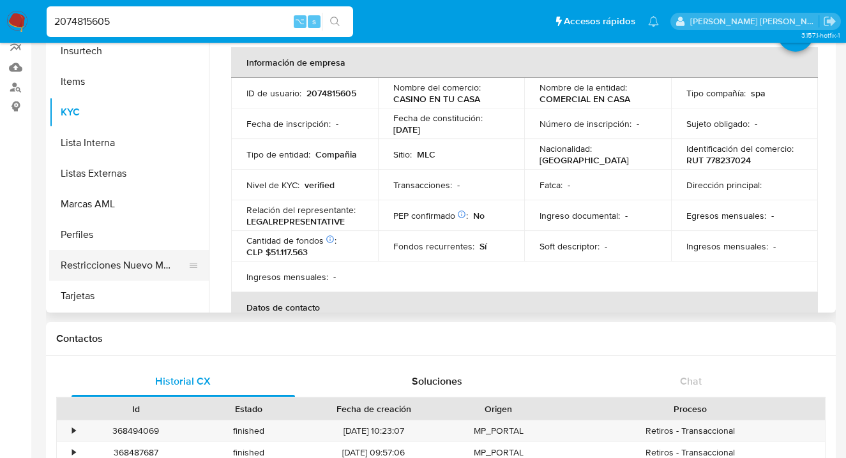
click at [84, 262] on button "Restricciones Nuevo Mundo" at bounding box center [123, 265] width 149 height 31
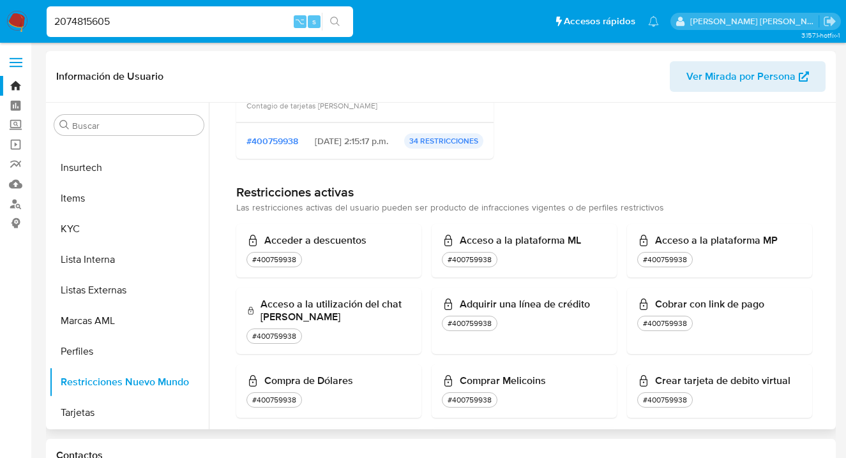
scroll to position [0, 0]
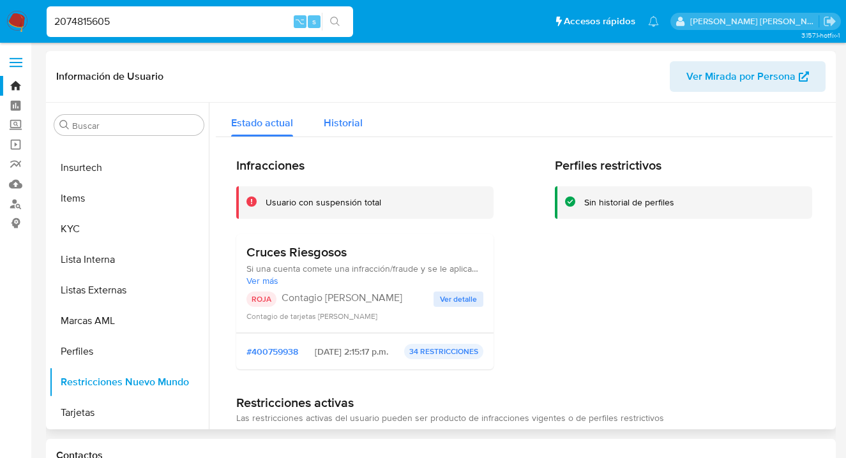
click at [333, 125] on span "Historial" at bounding box center [343, 123] width 39 height 15
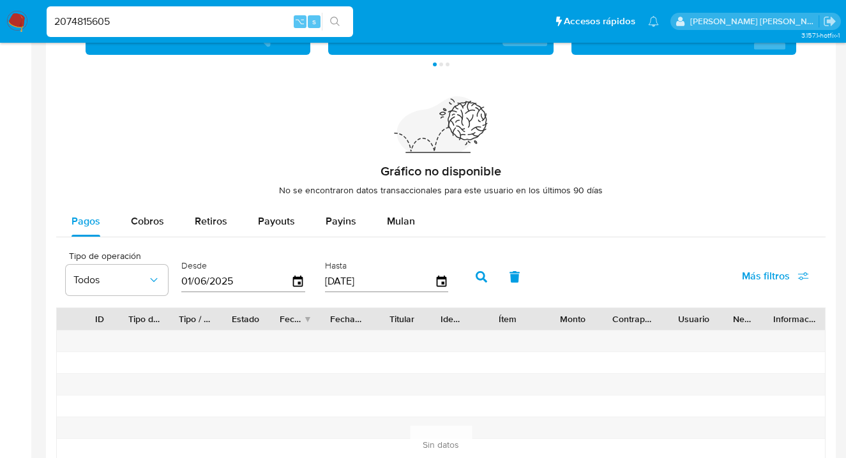
scroll to position [850, 0]
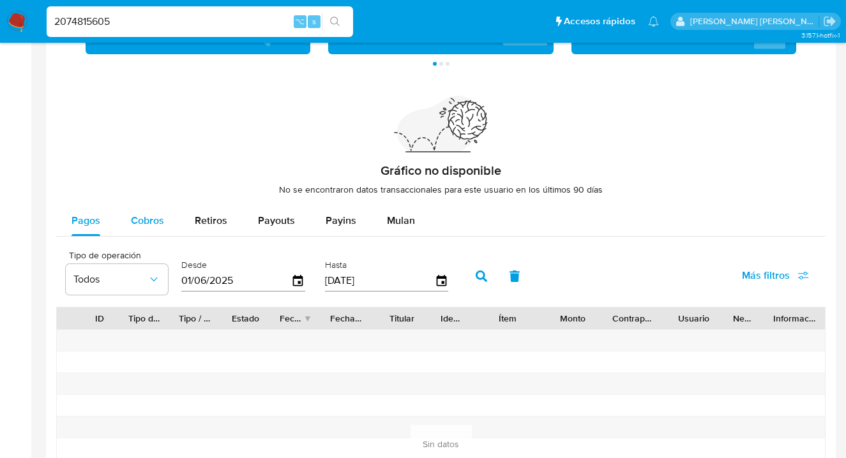
click at [155, 222] on span "Cobros" at bounding box center [147, 220] width 33 height 15
select select "10"
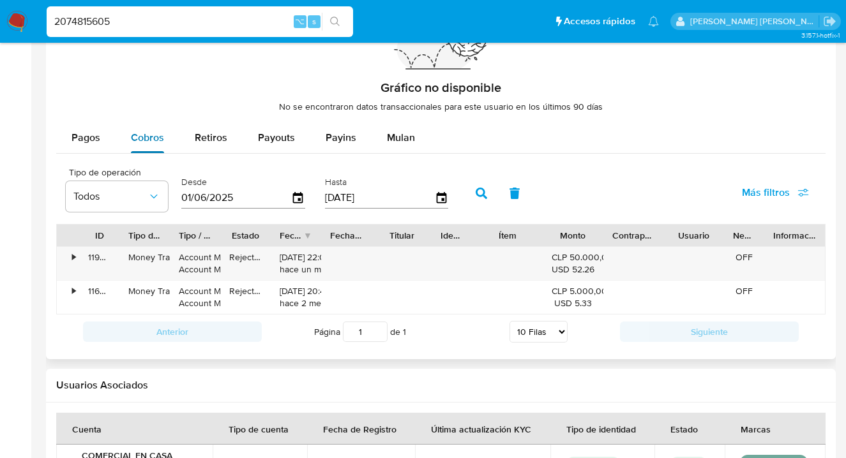
scroll to position [943, 0]
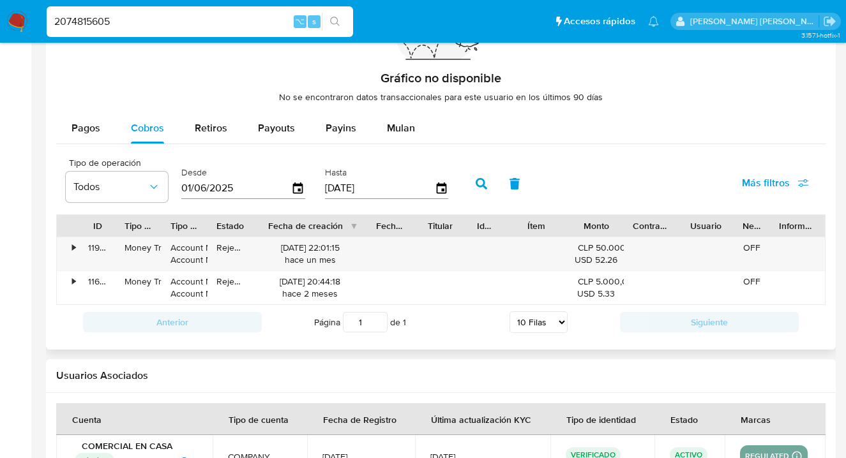
drag, startPoint x: 327, startPoint y: 230, endPoint x: 391, endPoint y: 229, distance: 63.9
click at [391, 229] on div "ID Tipo de operación Tipo / Método Estado Fecha de creación Fecha de aprobación…" at bounding box center [441, 226] width 768 height 22
drag, startPoint x: 363, startPoint y: 230, endPoint x: 377, endPoint y: 231, distance: 13.5
click at [377, 231] on div at bounding box center [377, 226] width 23 height 22
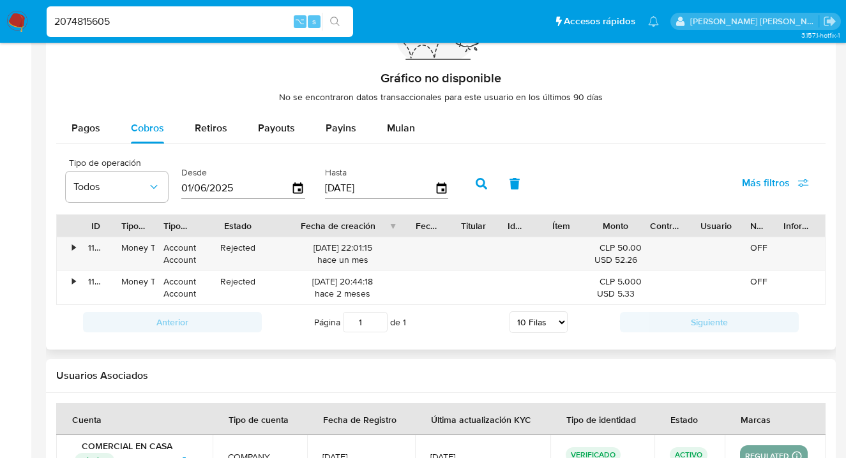
drag, startPoint x: 247, startPoint y: 229, endPoint x: 284, endPoint y: 229, distance: 37.0
click at [284, 229] on div at bounding box center [279, 226] width 23 height 22
click at [97, 132] on span "Pagos" at bounding box center [86, 128] width 29 height 15
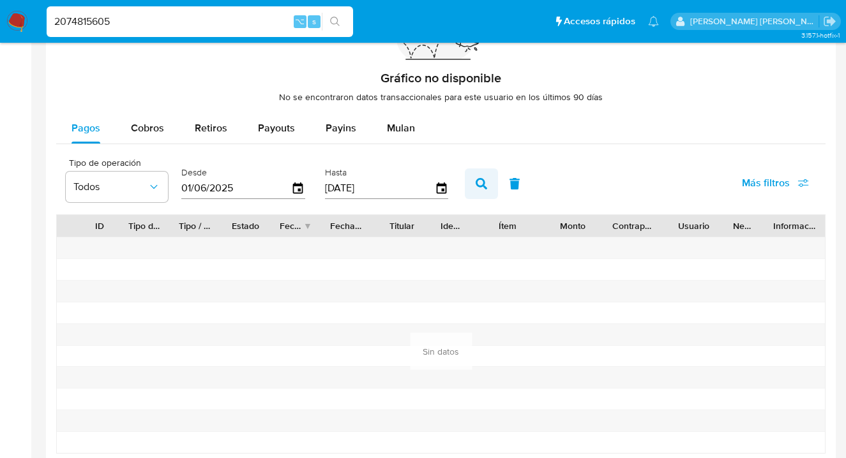
click at [479, 182] on icon "button" at bounding box center [481, 183] width 11 height 11
click at [208, 127] on span "Retiros" at bounding box center [211, 128] width 33 height 15
select select "10"
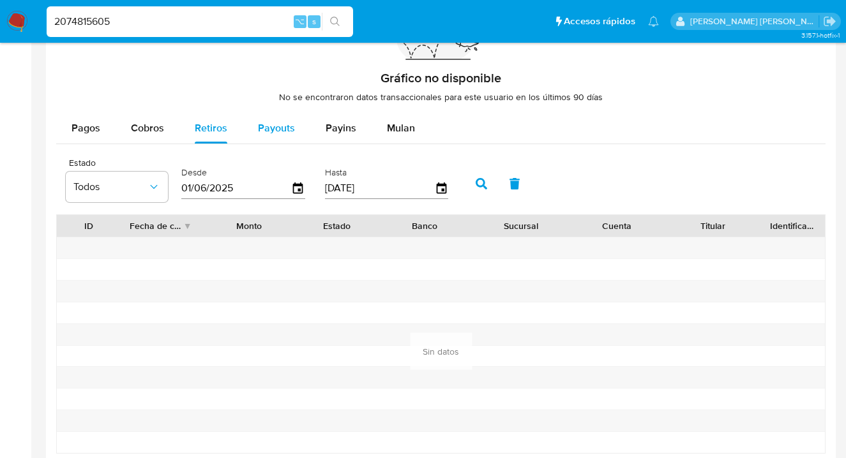
click at [271, 126] on span "Payouts" at bounding box center [276, 128] width 37 height 15
select select "10"
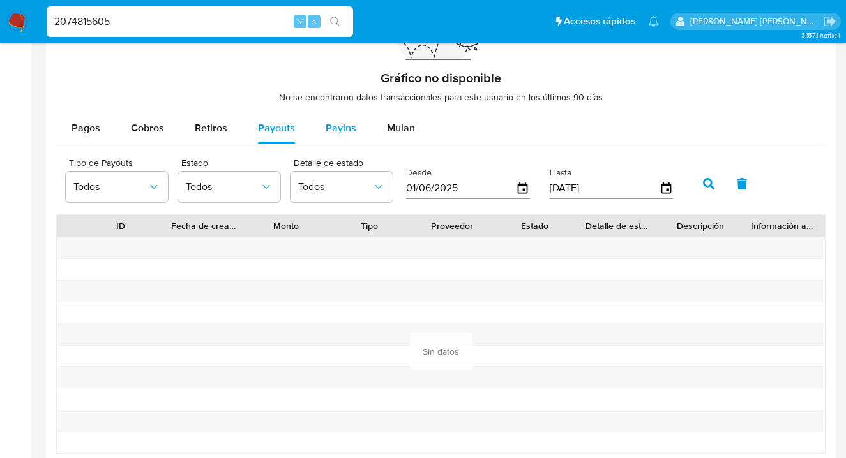
click at [326, 129] on span "Payins" at bounding box center [341, 128] width 31 height 15
select select "10"
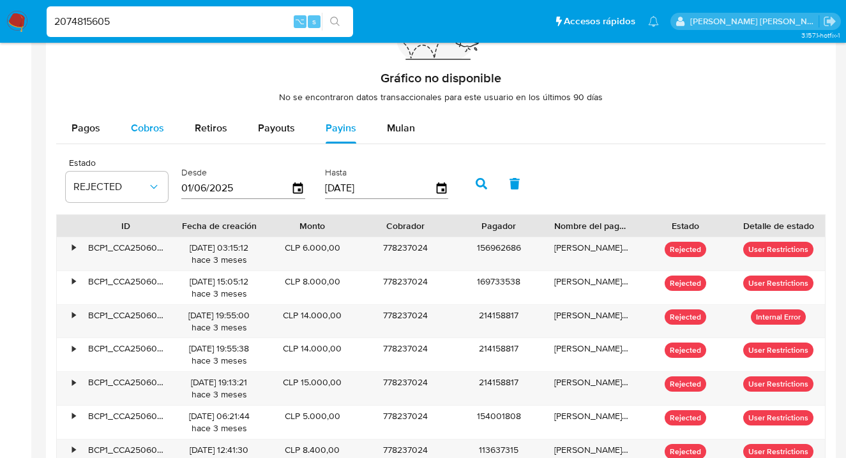
click at [142, 123] on span "Cobros" at bounding box center [147, 128] width 33 height 15
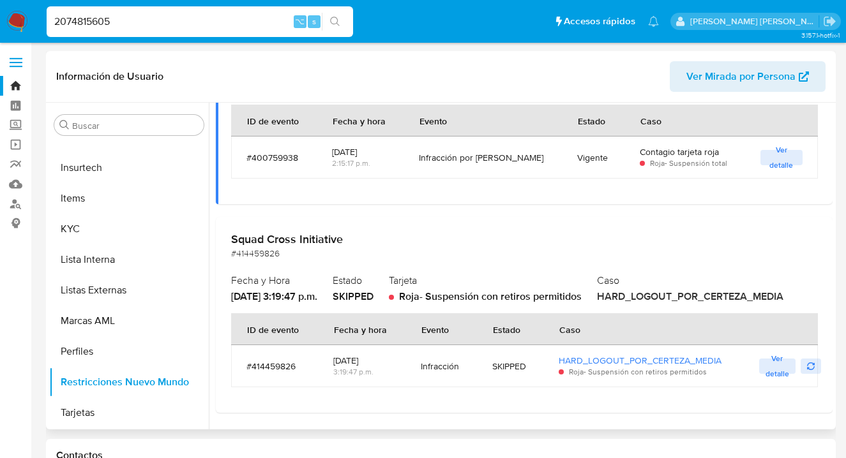
scroll to position [0, 0]
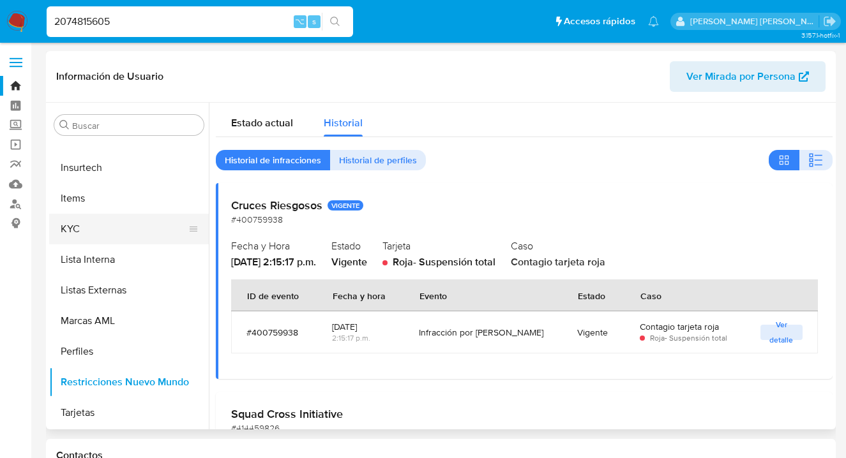
click at [83, 222] on button "KYC" at bounding box center [123, 229] width 149 height 31
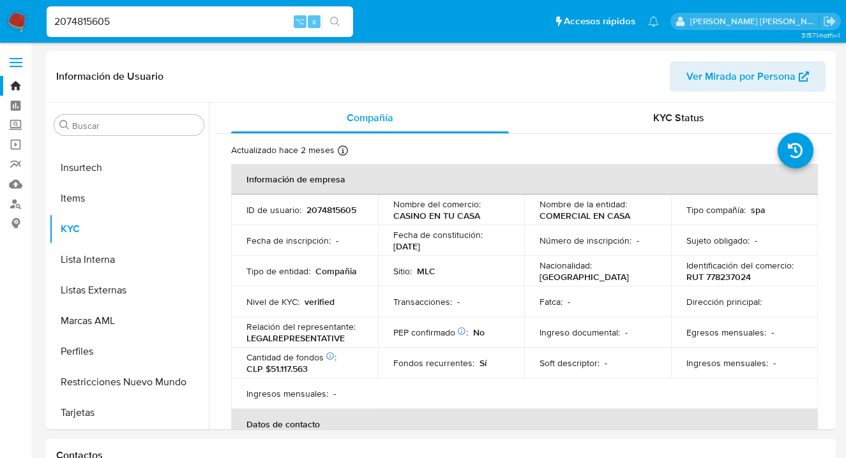
click at [119, 18] on input "2074815605" at bounding box center [200, 21] width 307 height 17
type input "2"
paste input "1762346027"
type input "1762346027"
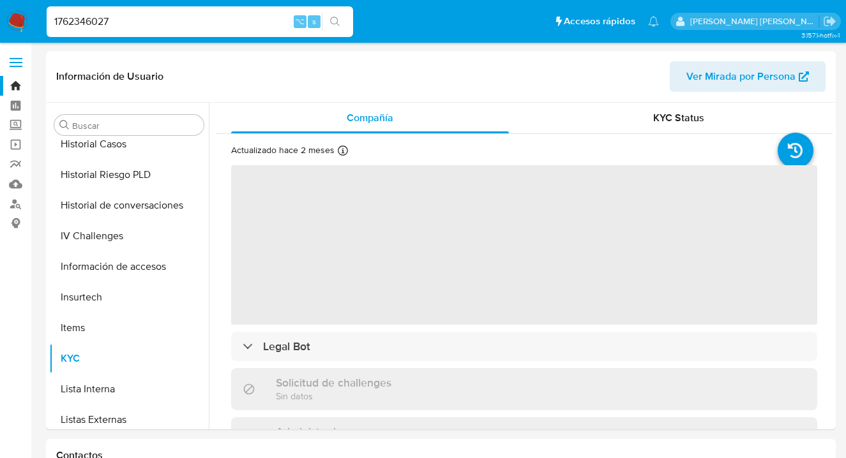
scroll to position [540, 0]
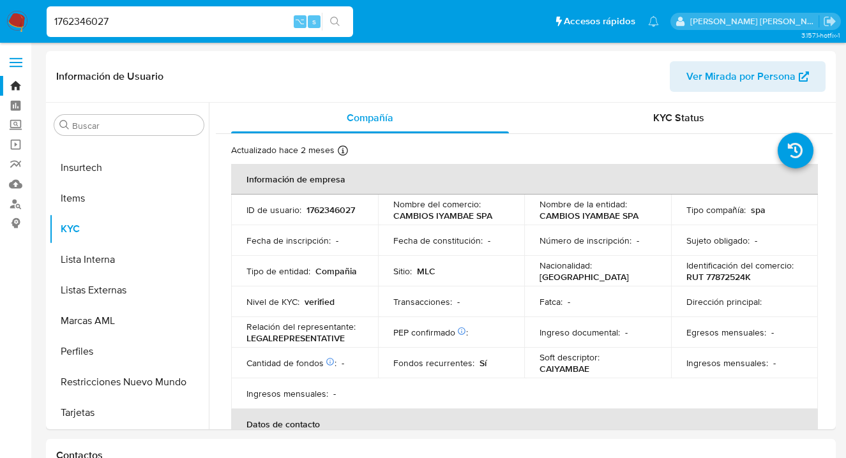
select select "10"
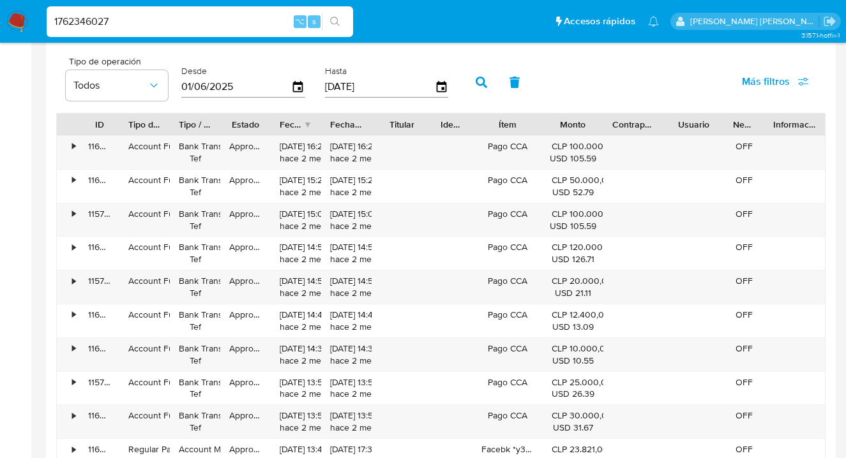
scroll to position [1238, 0]
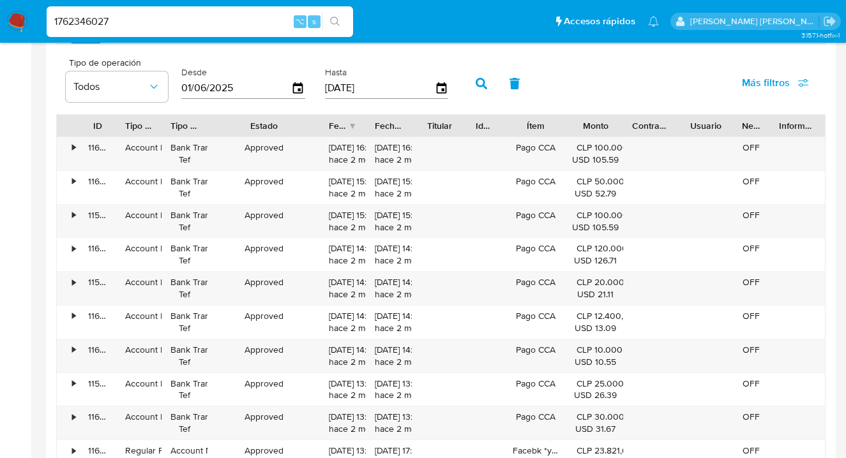
drag, startPoint x: 266, startPoint y: 125, endPoint x: 328, endPoint y: 123, distance: 62.0
click at [328, 123] on div at bounding box center [319, 126] width 23 height 22
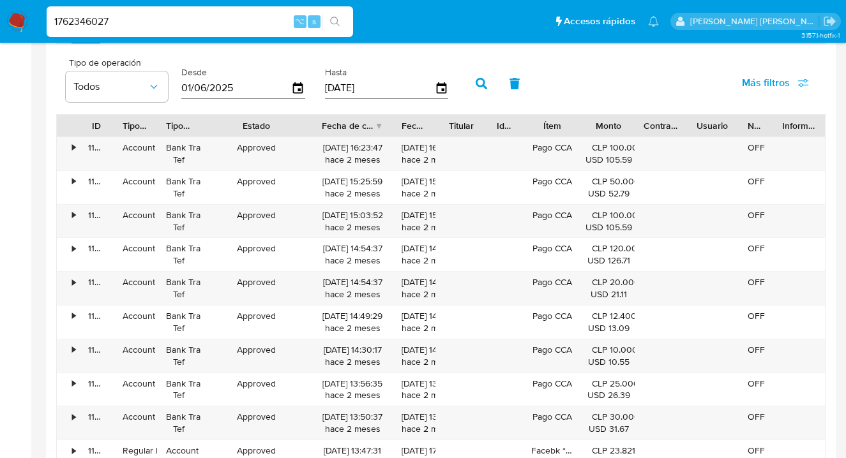
drag, startPoint x: 368, startPoint y: 123, endPoint x: 402, endPoint y: 124, distance: 34.5
click at [402, 124] on div at bounding box center [392, 126] width 23 height 22
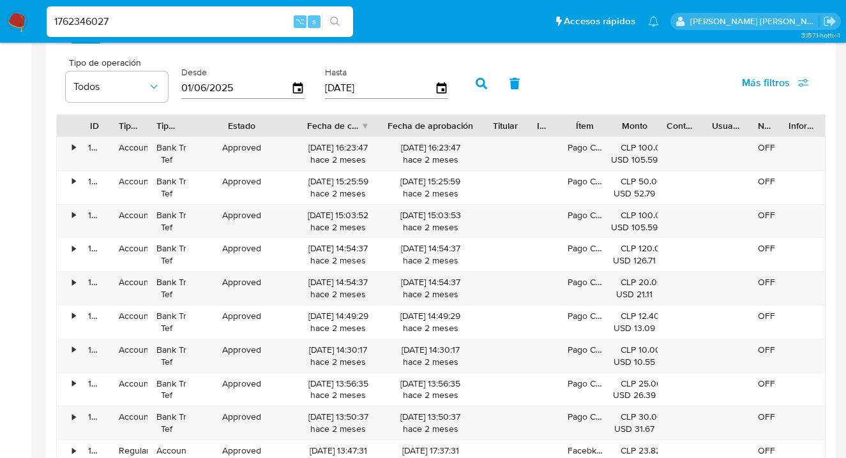
drag, startPoint x: 439, startPoint y: 124, endPoint x: 499, endPoint y: 124, distance: 59.4
click at [499, 125] on div "ID Tipo de operación Tipo / Método Estado Fecha de creación Fecha de aprobación…" at bounding box center [441, 126] width 768 height 22
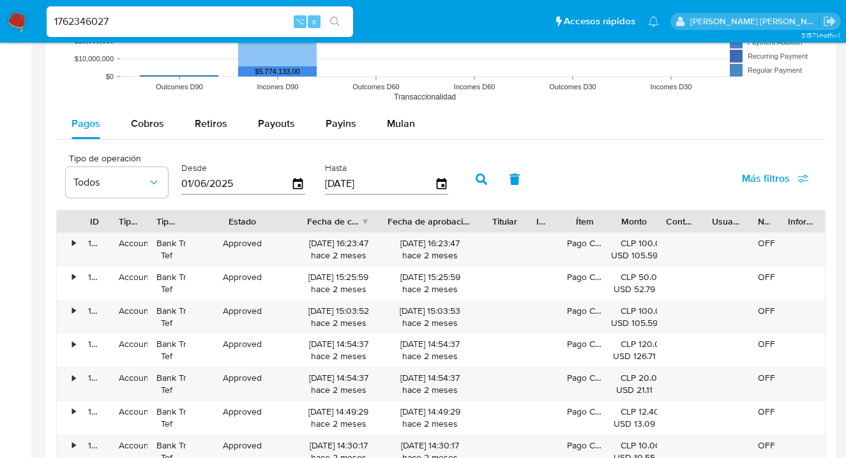
scroll to position [1135, 0]
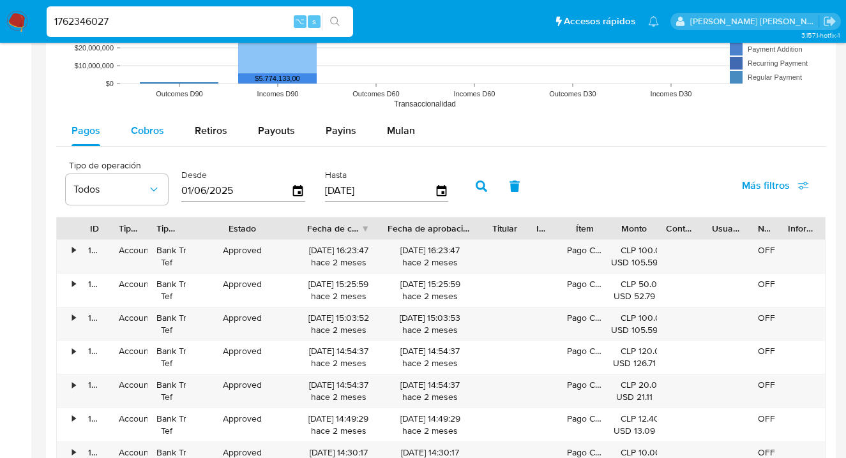
click at [156, 130] on span "Cobros" at bounding box center [147, 130] width 33 height 15
select select "10"
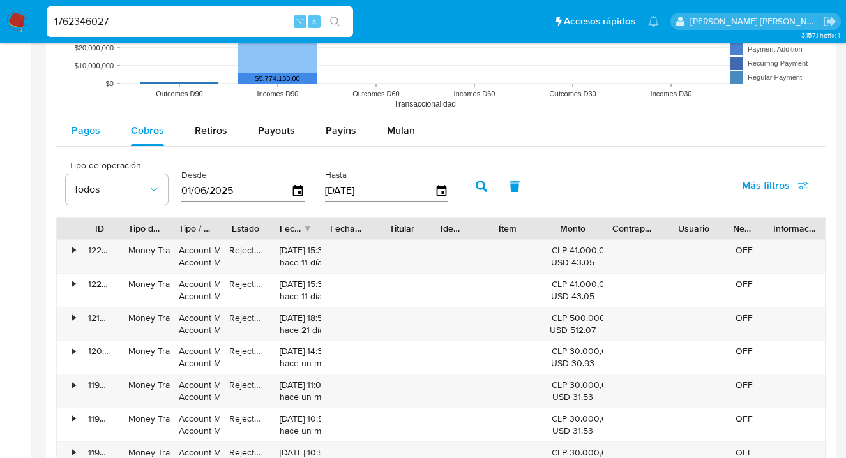
click at [91, 133] on span "Pagos" at bounding box center [86, 130] width 29 height 15
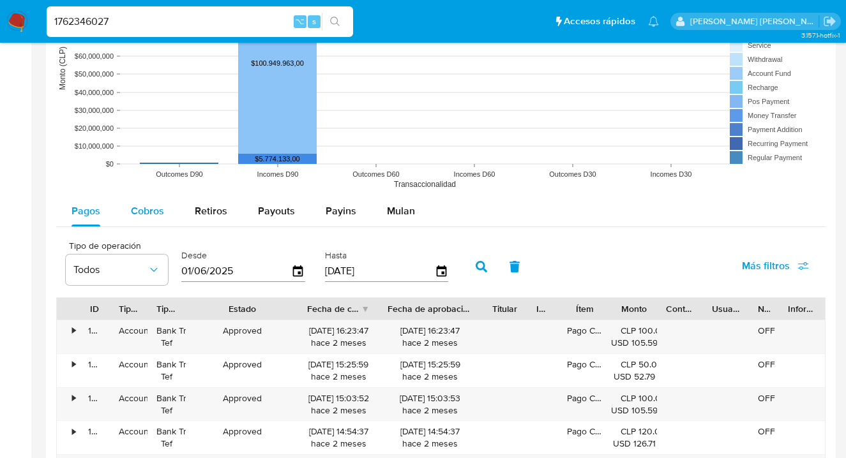
scroll to position [1056, 0]
click at [148, 206] on span "Cobros" at bounding box center [147, 209] width 33 height 15
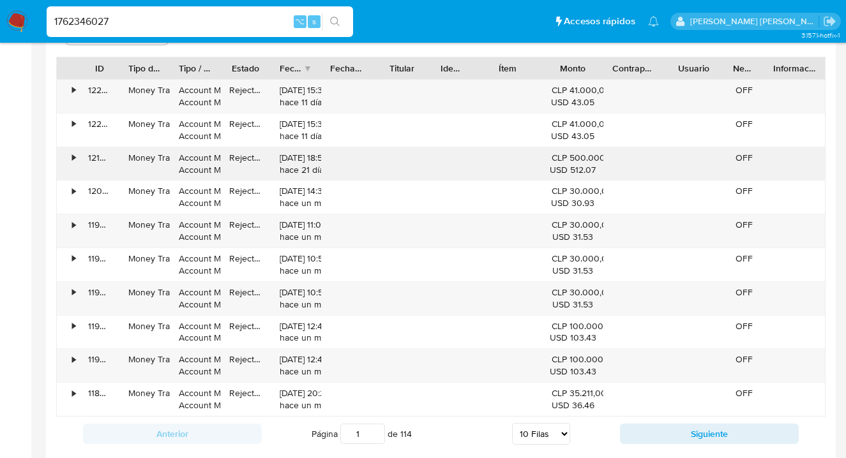
scroll to position [1349, 0]
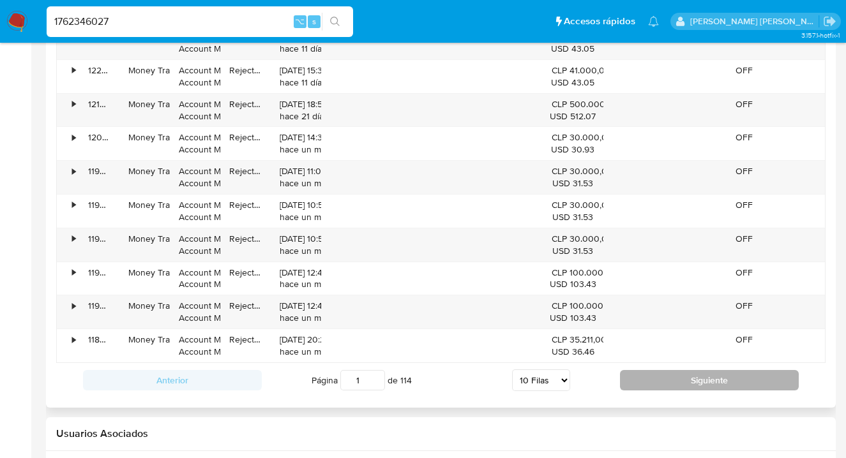
click at [698, 385] on button "Siguiente" at bounding box center [709, 380] width 179 height 20
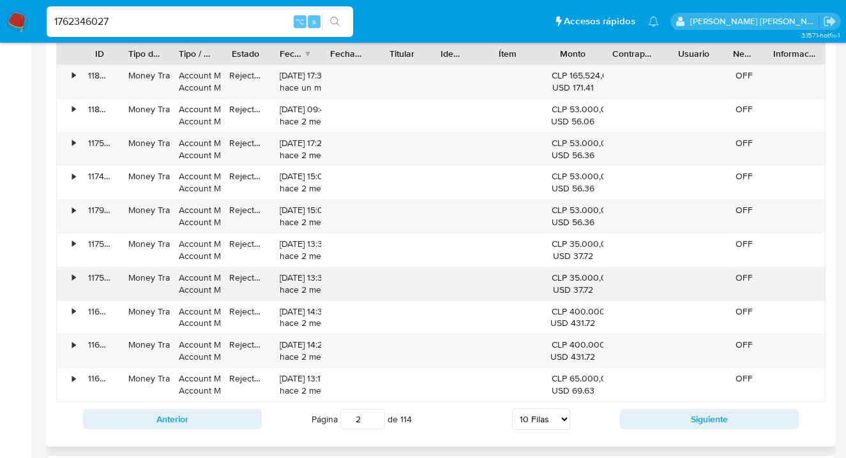
scroll to position [1358, 0]
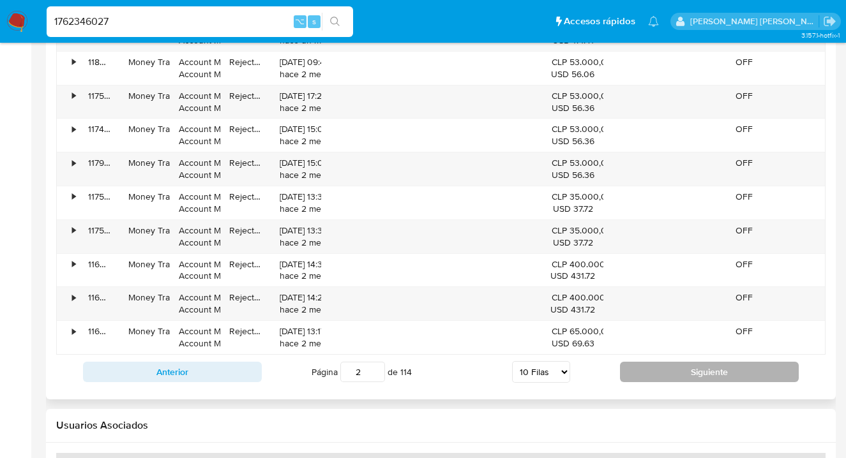
click at [690, 362] on button "Siguiente" at bounding box center [709, 372] width 179 height 20
type input "3"
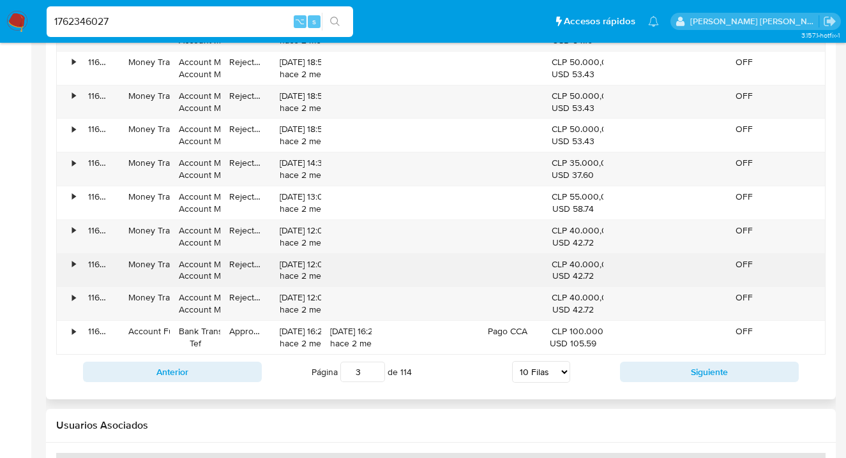
scroll to position [1355, 0]
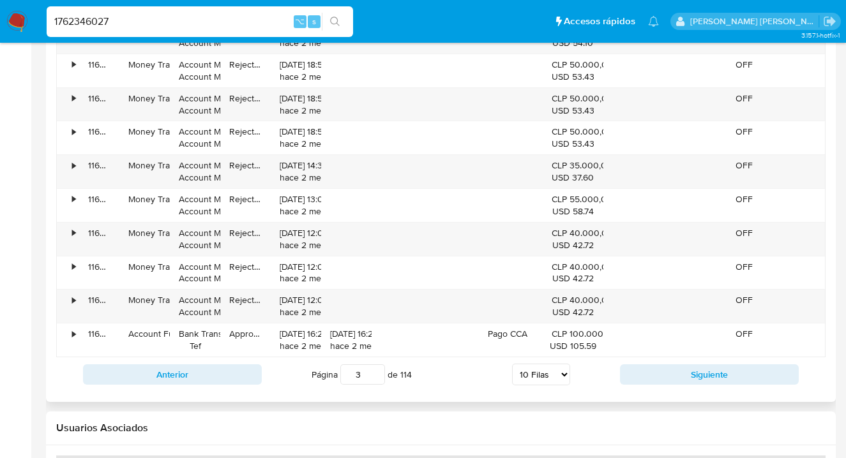
click at [562, 377] on select "5 Filas 10 Filas 20 Filas 25 Filas 50 Filas 100 Filas" at bounding box center [541, 375] width 58 height 22
select select "100"
click at [512, 364] on select "5 Filas 10 Filas 20 Filas 25 Filas 50 Filas 100 Filas" at bounding box center [541, 375] width 58 height 22
type input "1"
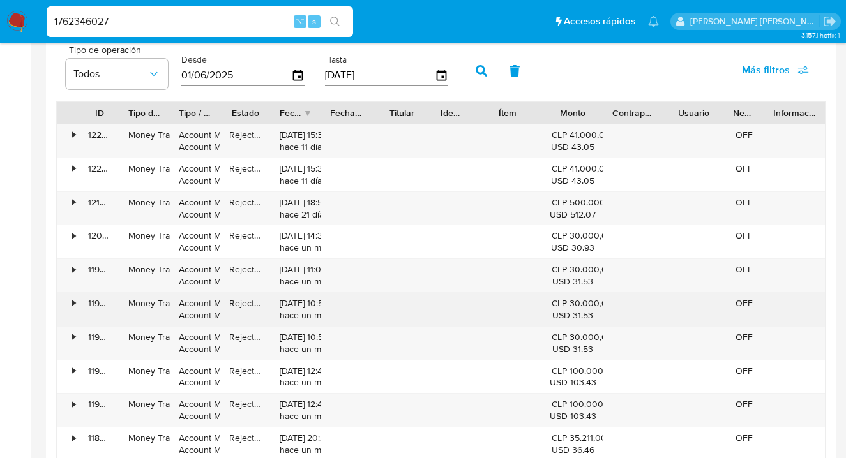
scroll to position [1233, 0]
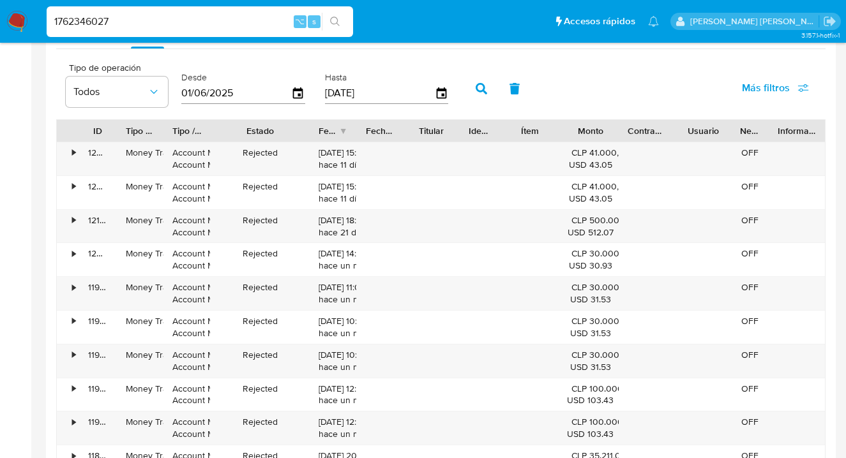
drag, startPoint x: 268, startPoint y: 129, endPoint x: 317, endPoint y: 131, distance: 49.2
click at [317, 131] on div at bounding box center [309, 131] width 23 height 22
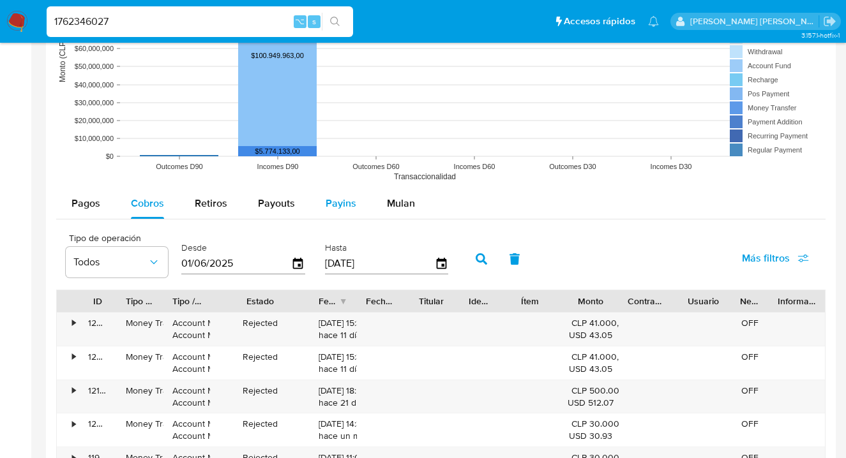
scroll to position [1119, 0]
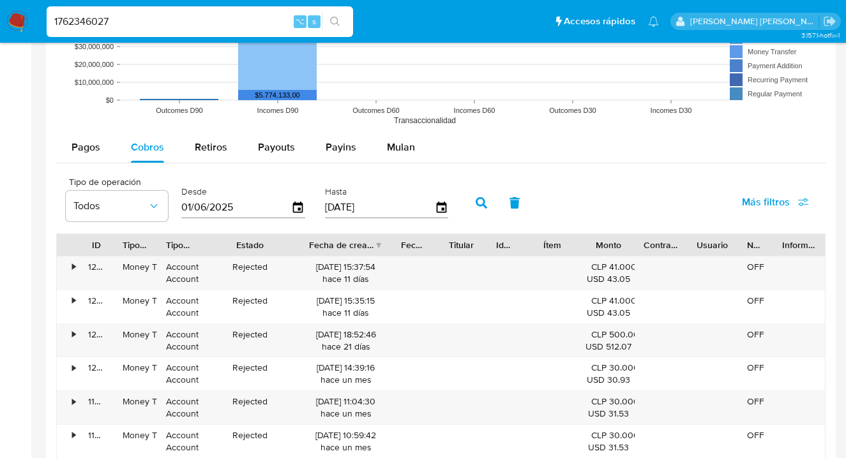
drag, startPoint x: 363, startPoint y: 245, endPoint x: 409, endPoint y: 248, distance: 45.5
click at [409, 249] on div "ID Tipo de operación Tipo / Método Estado Fecha de creación Fecha de aprobación…" at bounding box center [441, 245] width 768 height 22
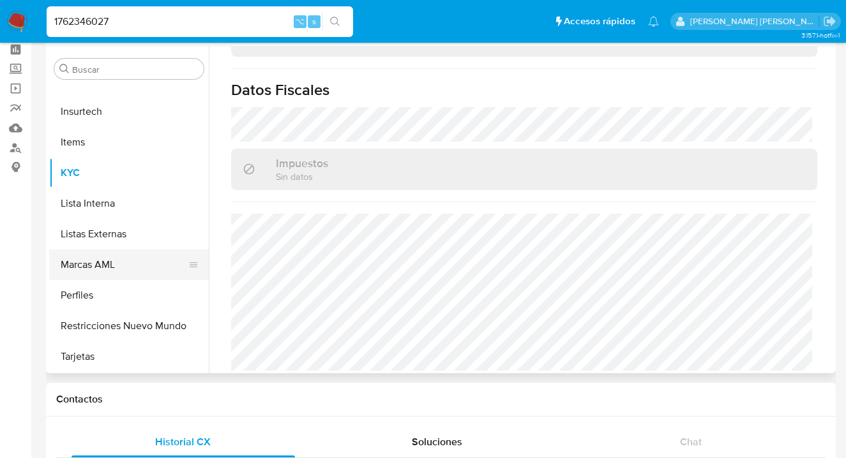
scroll to position [57, 0]
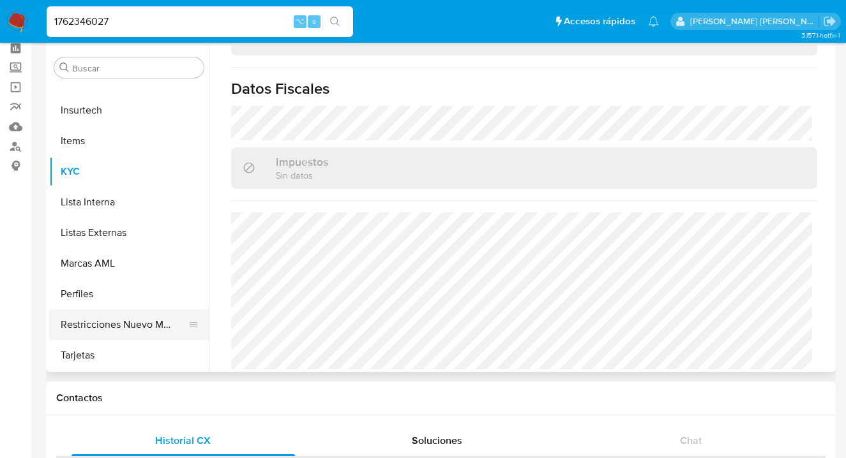
click at [103, 321] on button "Restricciones Nuevo Mundo" at bounding box center [123, 325] width 149 height 31
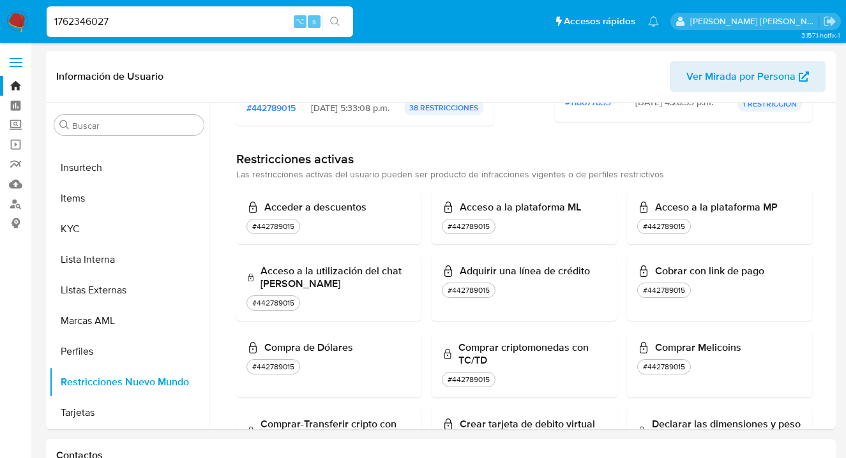
scroll to position [0, 0]
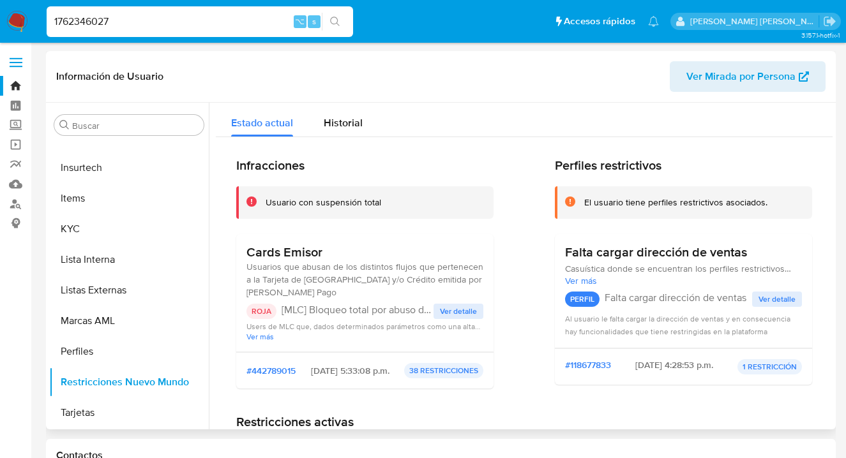
click at [467, 310] on span "Ver detalle" at bounding box center [458, 311] width 37 height 13
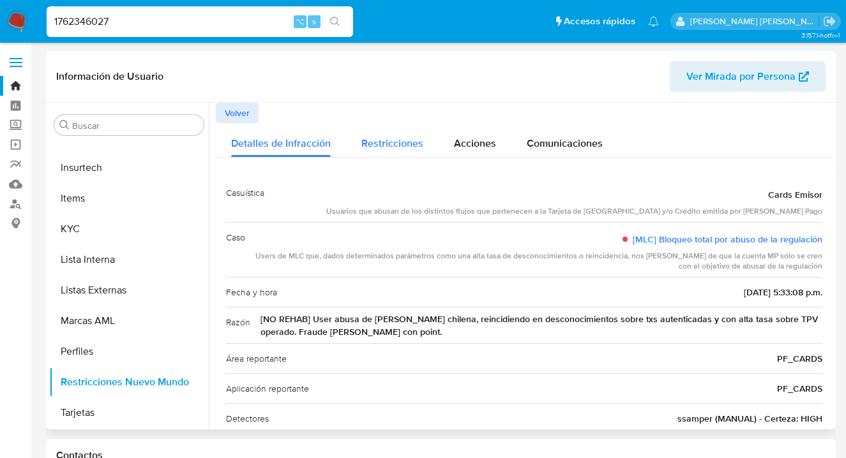
click at [389, 134] on div "Restricciones" at bounding box center [392, 140] width 62 height 34
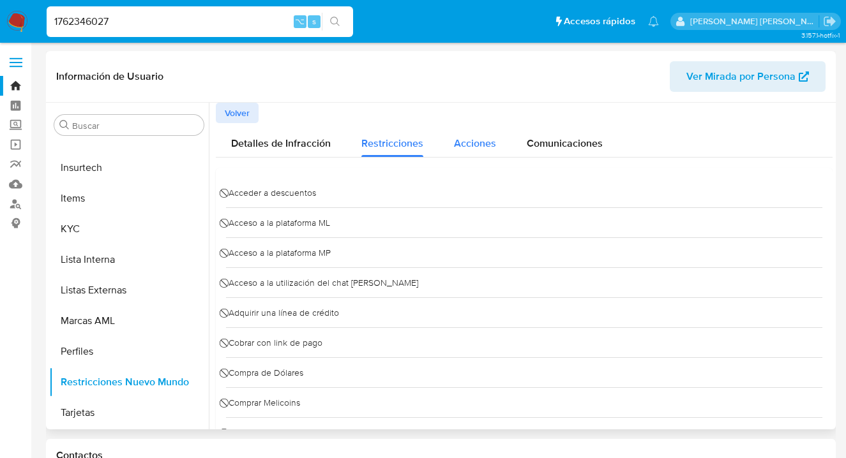
click at [462, 140] on span "Acciones" at bounding box center [475, 143] width 42 height 15
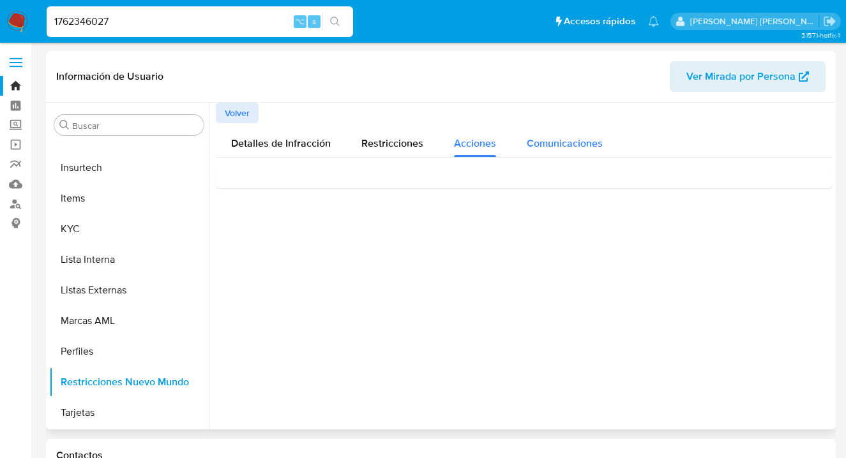
click at [561, 139] on span "Comunicaciones" at bounding box center [565, 143] width 76 height 15
click at [303, 183] on div "Suspendimos tu cuenta" at bounding box center [524, 195] width 596 height 34
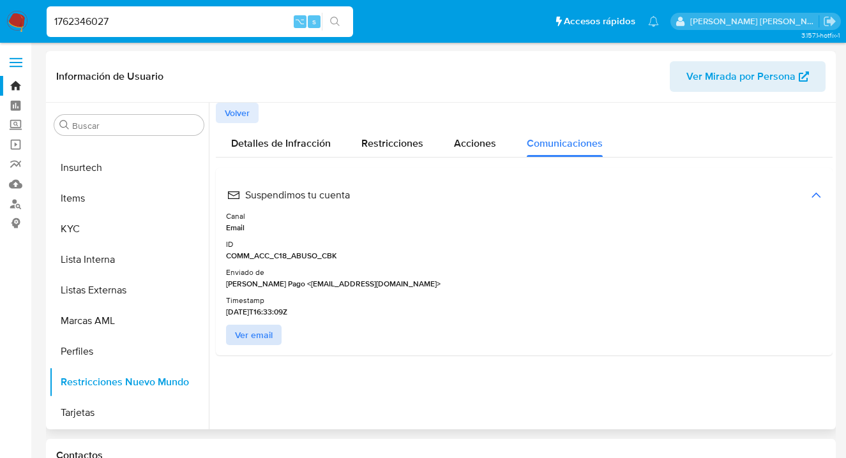
click at [254, 335] on span "Ver email" at bounding box center [254, 335] width 38 height 18
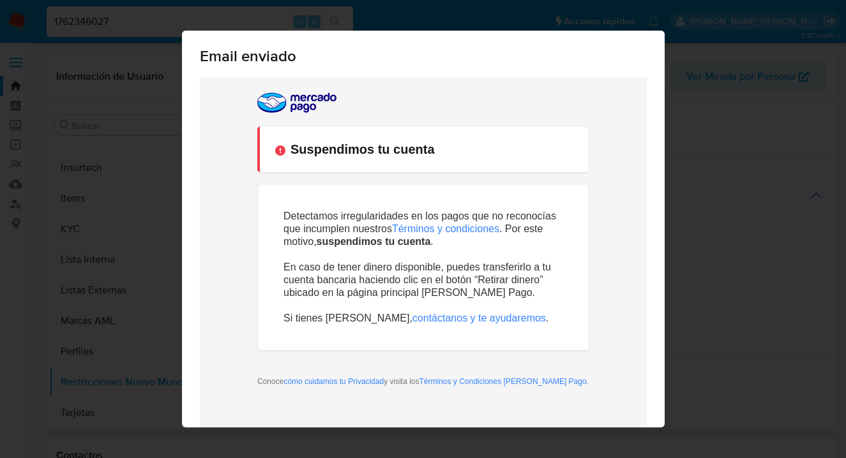
click at [699, 209] on div "Email enviado Cerrar" at bounding box center [423, 229] width 846 height 458
click at [714, 202] on div "Email enviado Cerrar" at bounding box center [423, 229] width 846 height 458
click at [368, 105] on td at bounding box center [423, 101] width 332 height 49
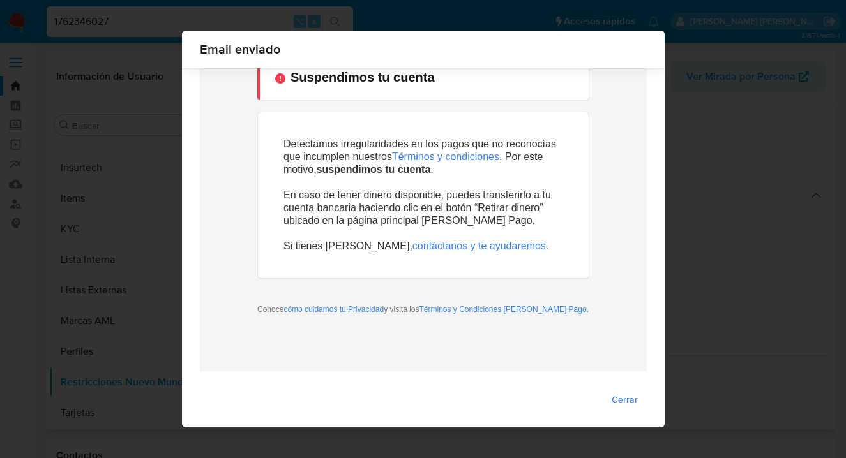
click at [634, 399] on span "Cerrar" at bounding box center [625, 400] width 26 height 18
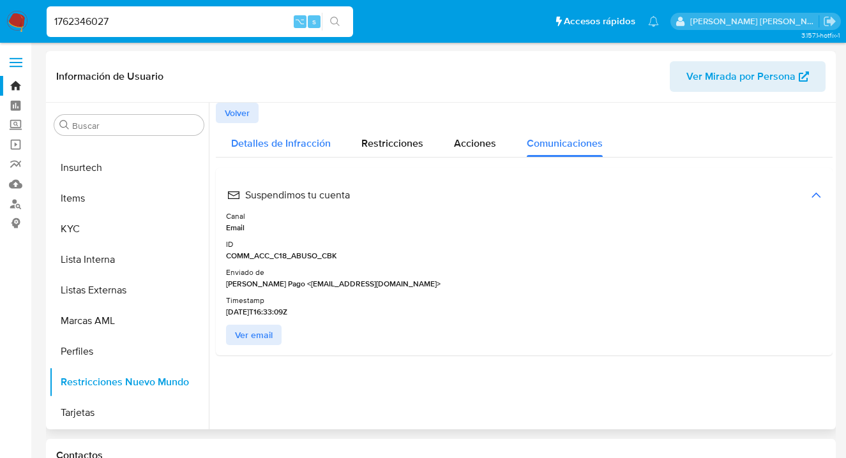
click at [290, 144] on span "Detalles de Infracción" at bounding box center [281, 143] width 100 height 15
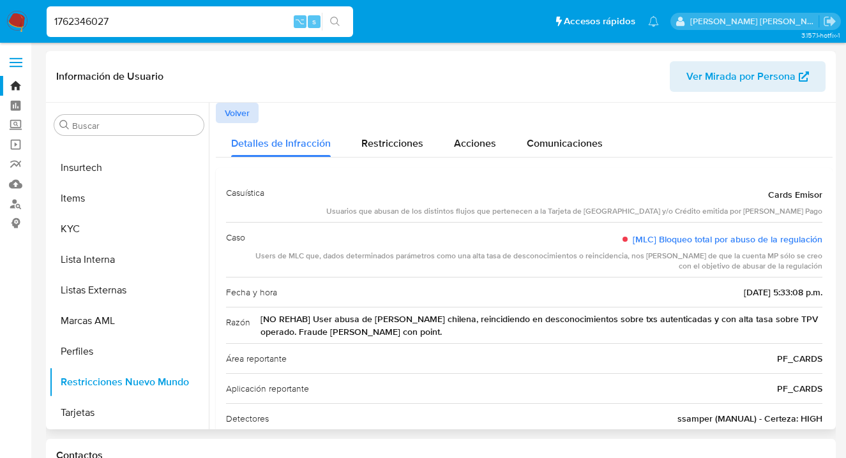
click at [231, 105] on span "Volver" at bounding box center [237, 113] width 25 height 18
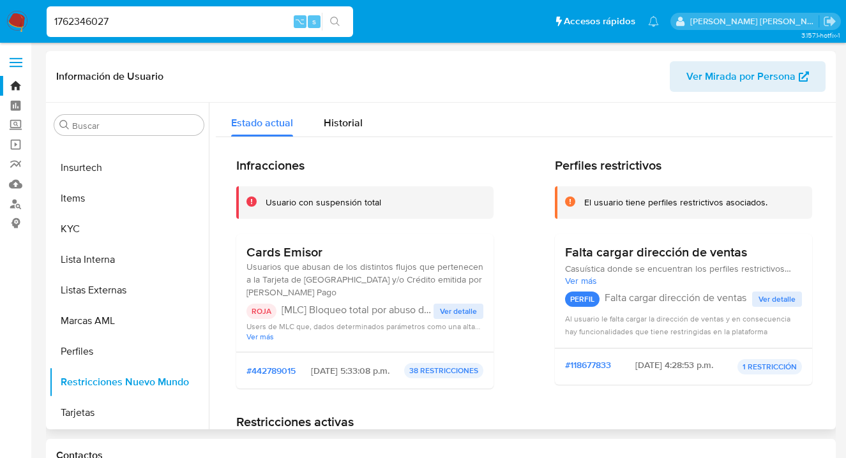
click at [777, 304] on span "Ver detalle" at bounding box center [777, 299] width 37 height 13
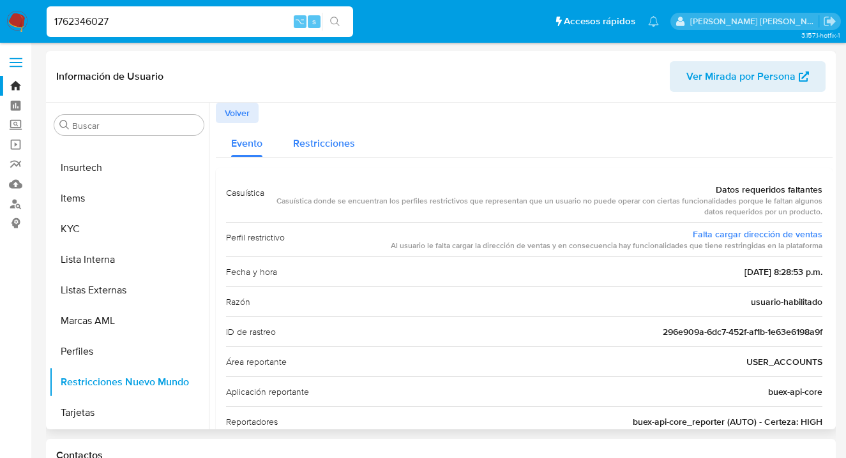
click at [340, 141] on span "Restricciones" at bounding box center [324, 143] width 62 height 15
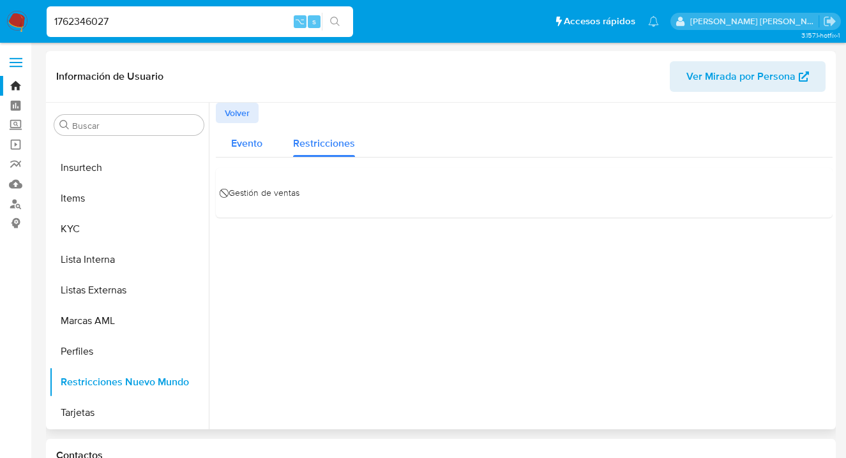
click at [248, 146] on span "Evento" at bounding box center [246, 143] width 31 height 15
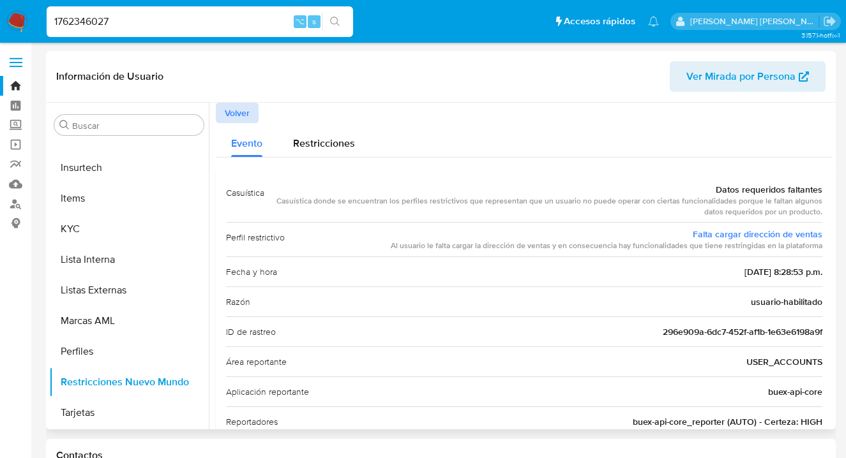
click at [228, 109] on span "Volver" at bounding box center [237, 113] width 25 height 18
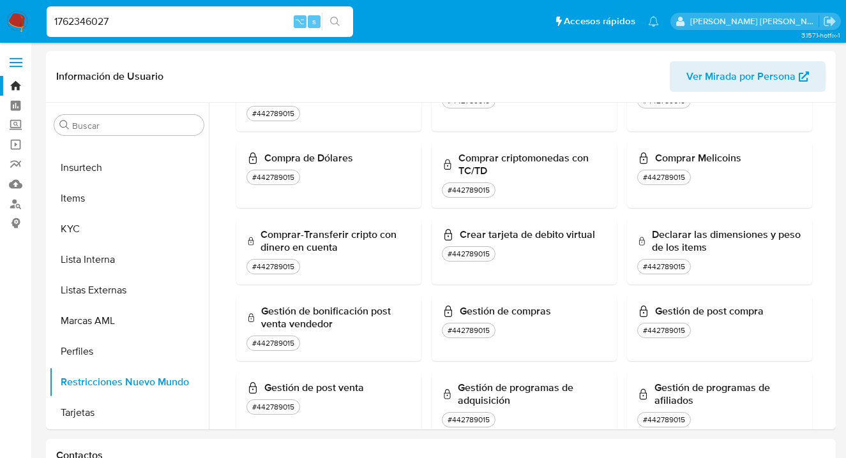
scroll to position [0, 0]
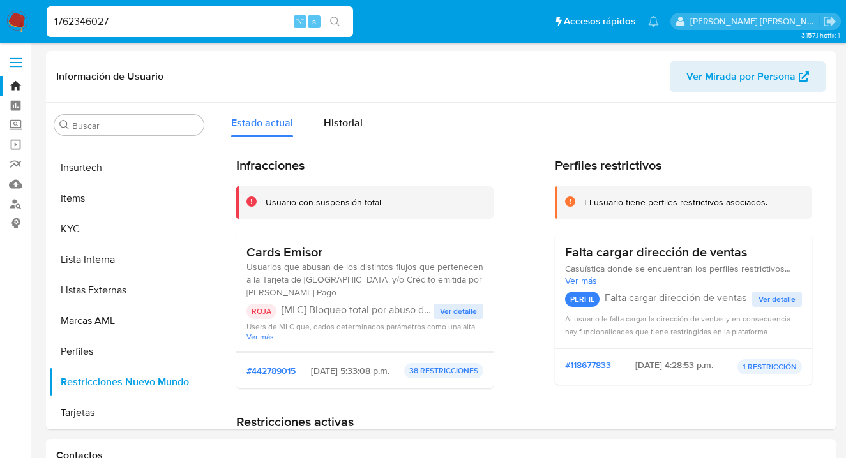
drag, startPoint x: 142, startPoint y: 23, endPoint x: 41, endPoint y: 20, distance: 101.6
click at [40, 20] on ul "Pausado Ver notificaciones 1762346027 ⌥ s Accesos rápidos Presiona las siguient…" at bounding box center [352, 21] width 625 height 32
paste input "2072452168"
type input "2072452168"
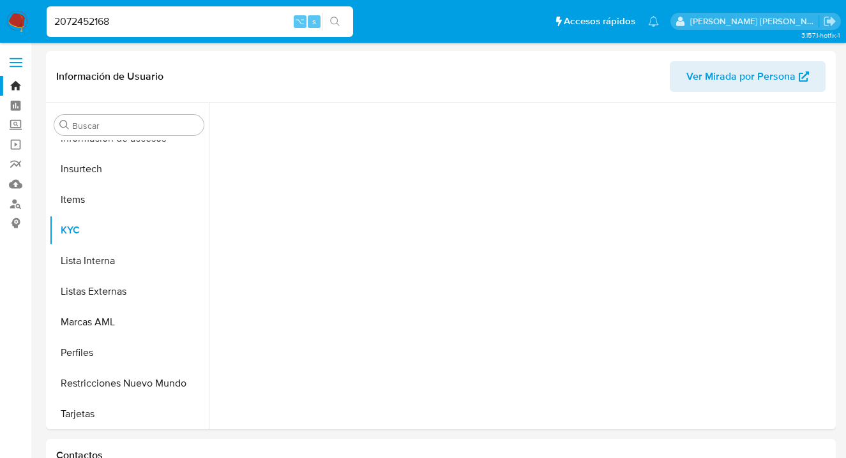
scroll to position [540, 0]
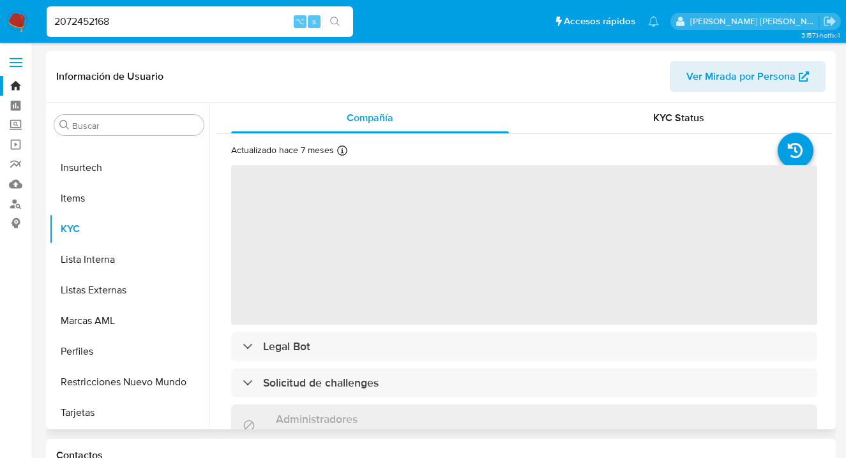
select select "10"
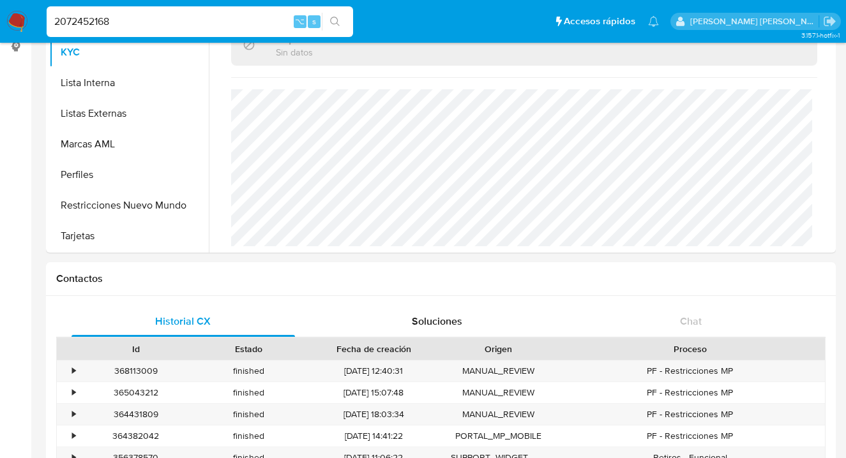
scroll to position [172, 0]
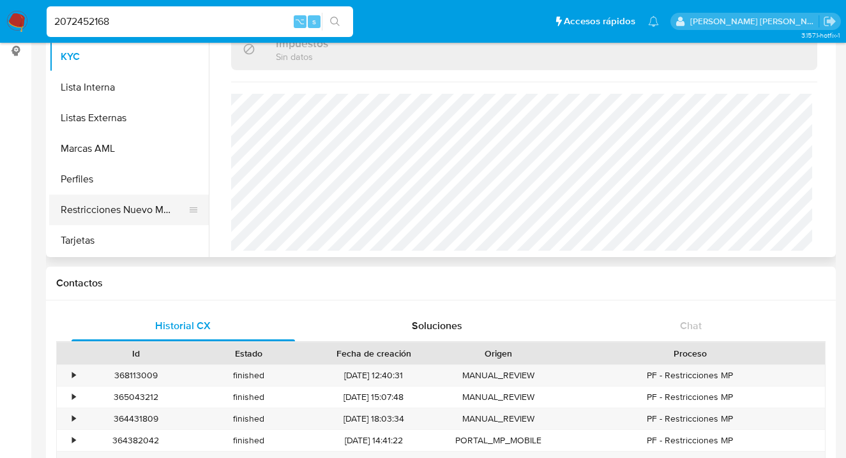
click at [79, 209] on button "Restricciones Nuevo Mundo" at bounding box center [123, 210] width 149 height 31
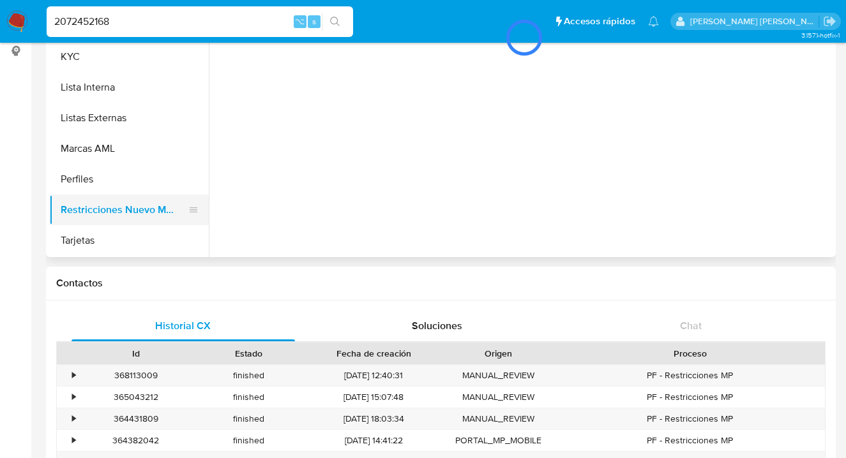
scroll to position [0, 0]
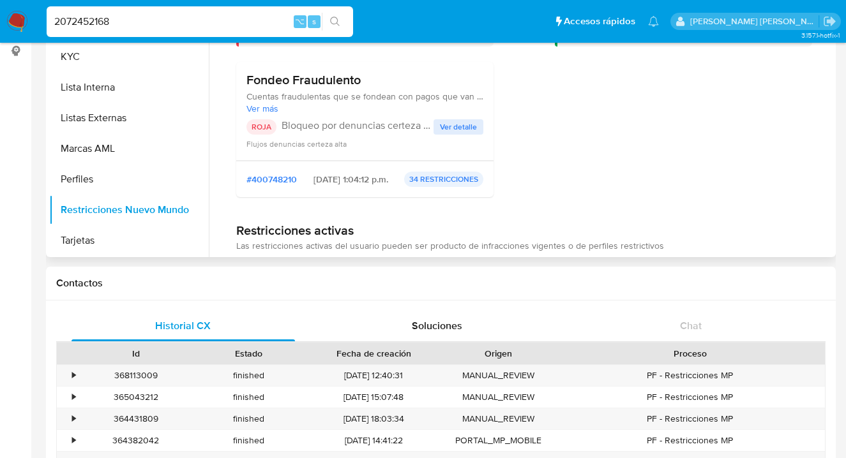
click at [442, 128] on span "Ver detalle" at bounding box center [458, 127] width 37 height 13
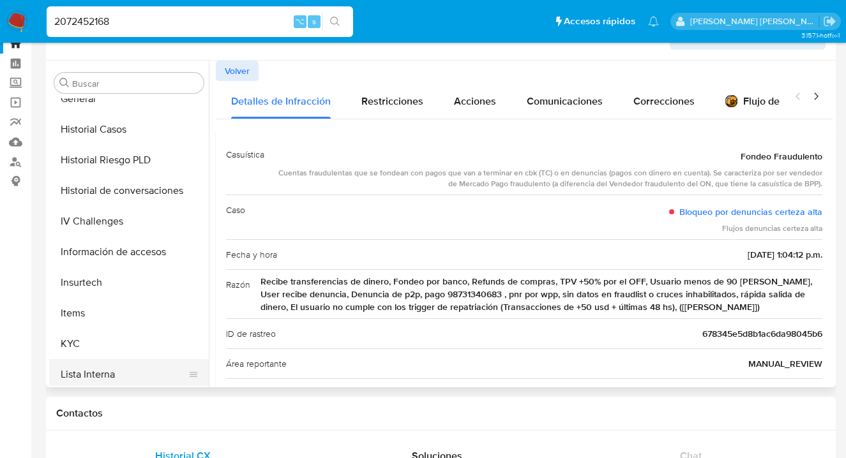
scroll to position [366, 0]
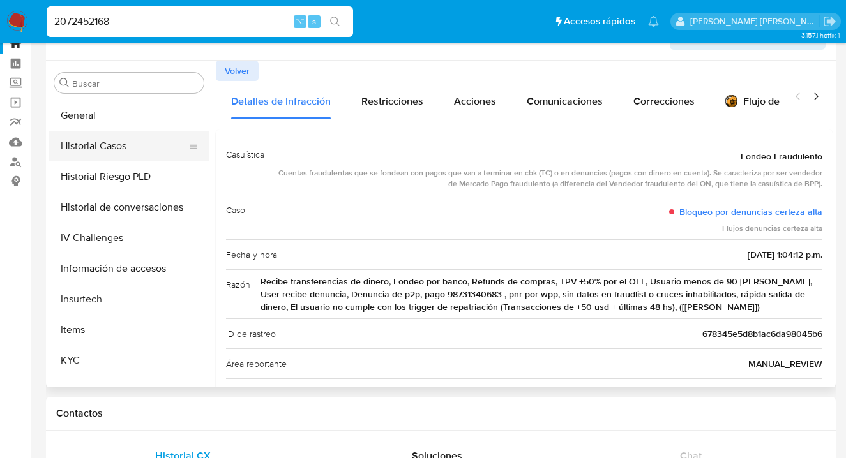
click at [81, 142] on button "Historial Casos" at bounding box center [123, 146] width 149 height 31
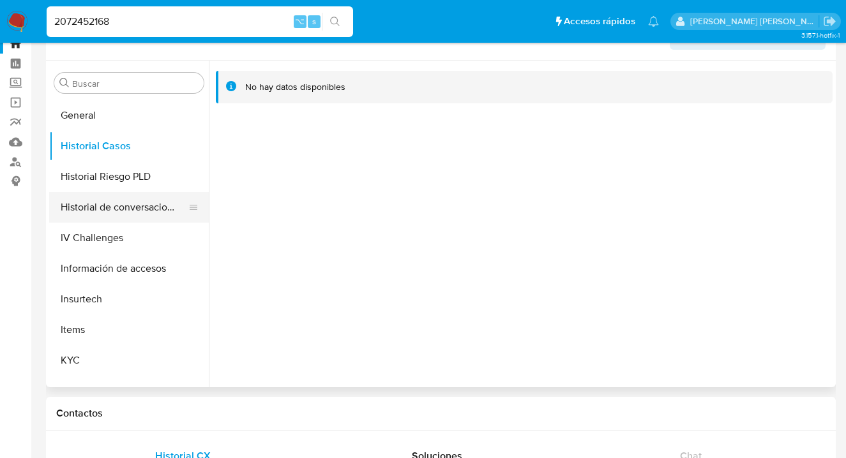
click at [140, 199] on button "Historial de conversaciones" at bounding box center [123, 207] width 149 height 31
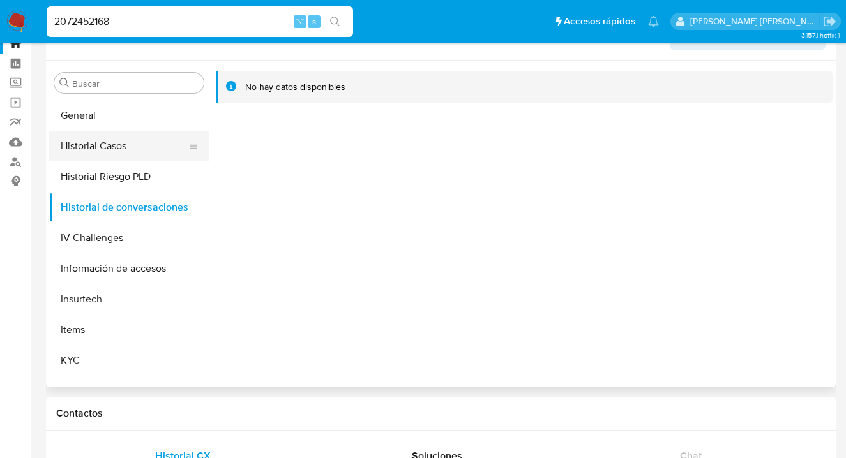
click at [112, 146] on button "Historial Casos" at bounding box center [123, 146] width 149 height 31
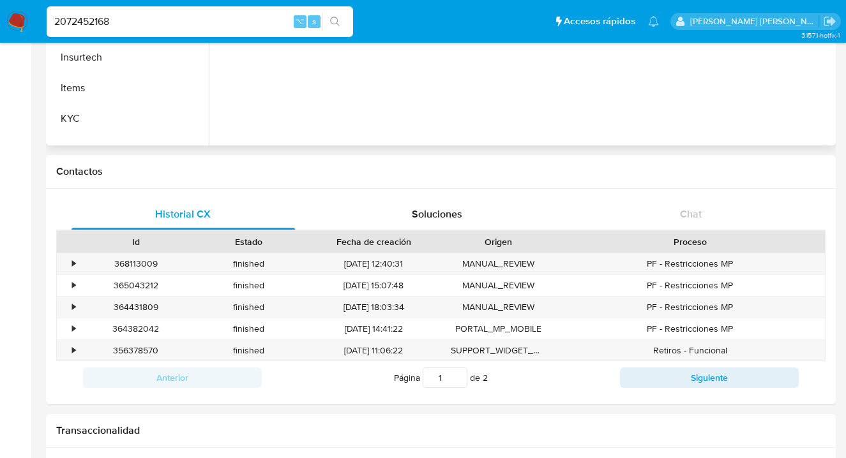
scroll to position [0, 0]
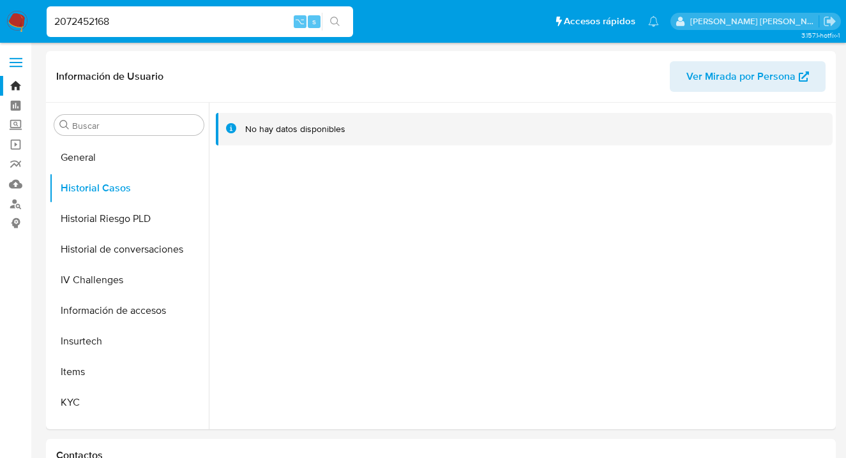
click at [142, 17] on input "2072452168" at bounding box center [200, 21] width 307 height 17
type input "2"
paste input "172603823"
type input "172603823"
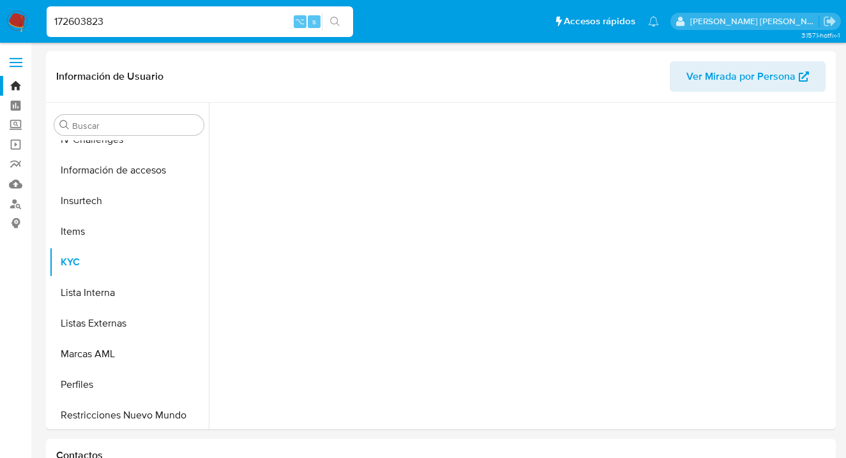
scroll to position [540, 0]
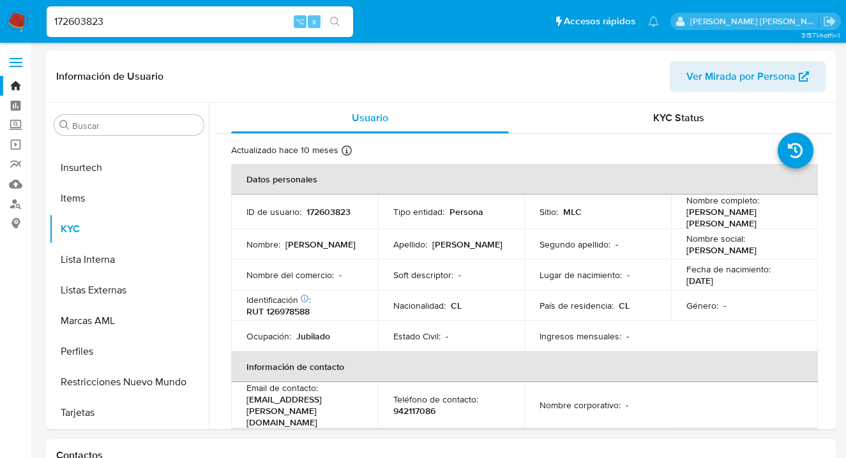
select select "10"
click at [154, 22] on input "172603823" at bounding box center [200, 21] width 307 height 17
type input "1"
paste input "131859579"
type input "131859579"
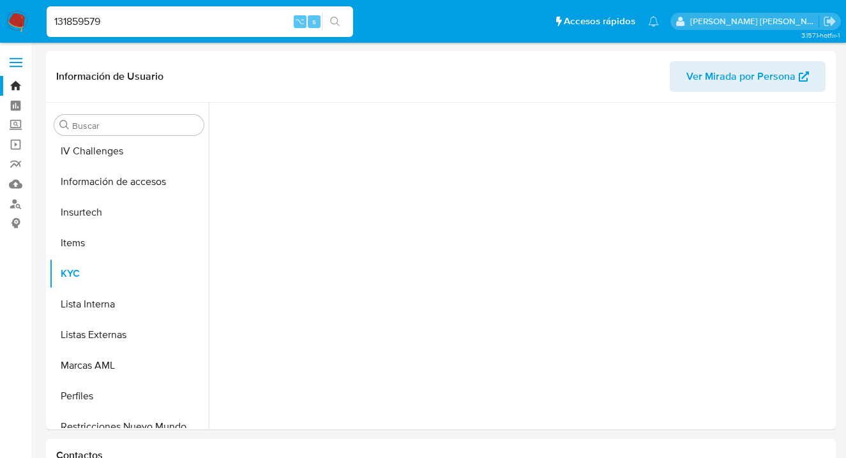
scroll to position [540, 0]
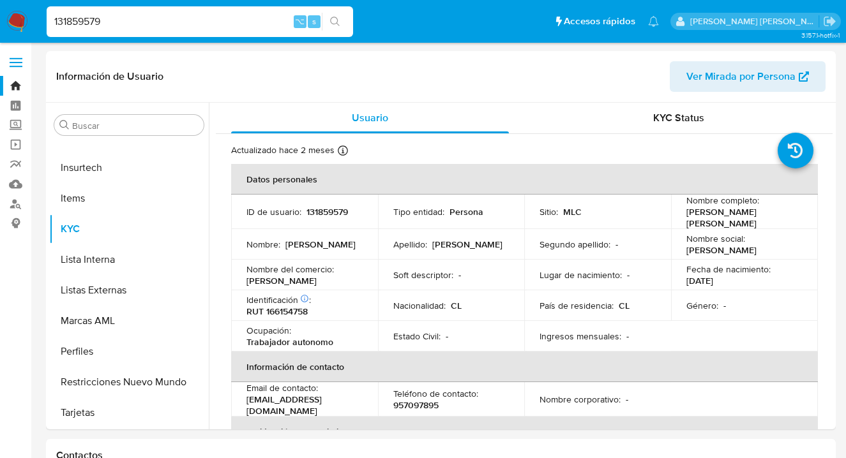
select select "10"
click at [164, 30] on div "131859579 ⌥ s" at bounding box center [200, 21] width 307 height 31
click at [144, 22] on input "131859579" at bounding box center [200, 21] width 307 height 17
paste input "172603823"
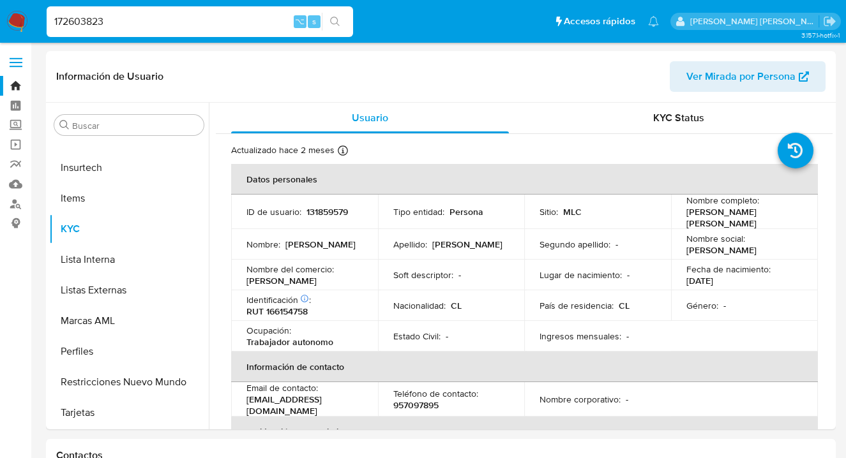
type input "172603823"
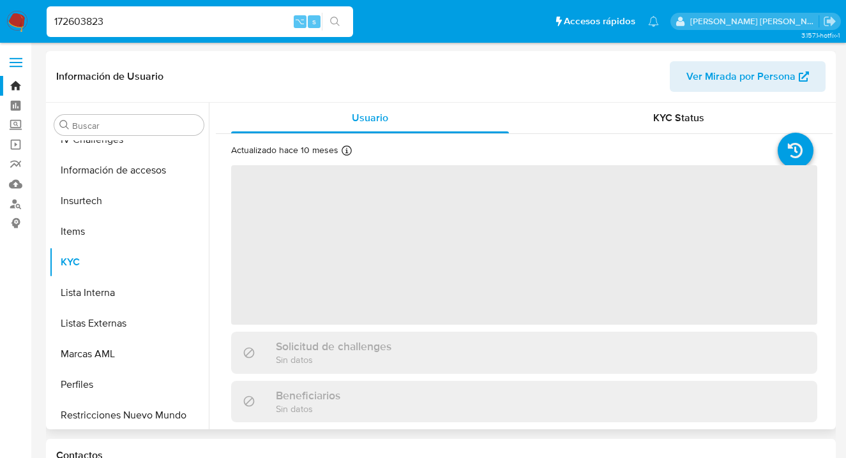
scroll to position [540, 0]
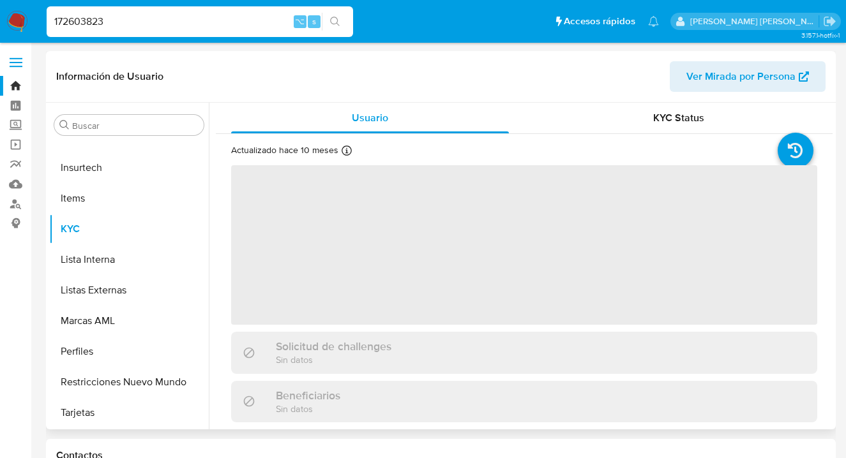
select select "10"
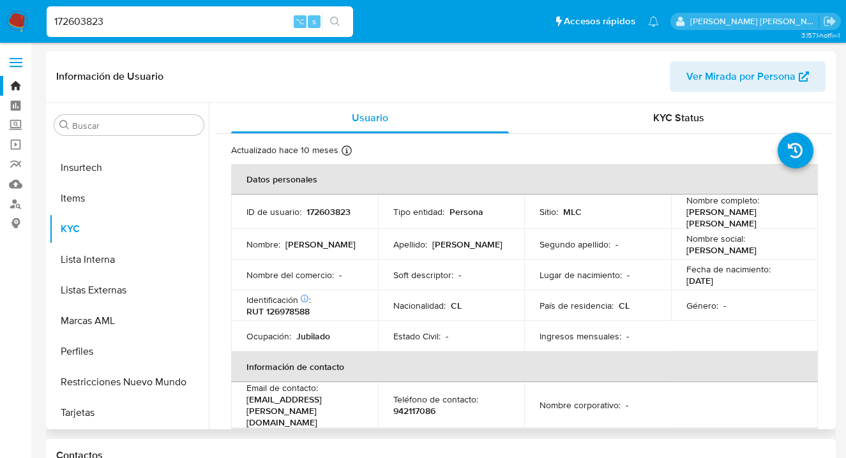
click at [121, 26] on input "172603823" at bounding box center [200, 21] width 307 height 17
type input "1"
paste input "477185204"
type input "477185204"
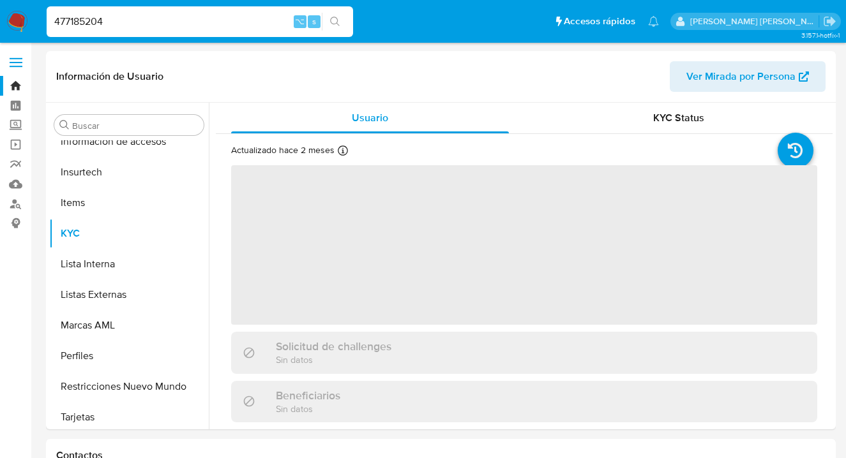
scroll to position [540, 0]
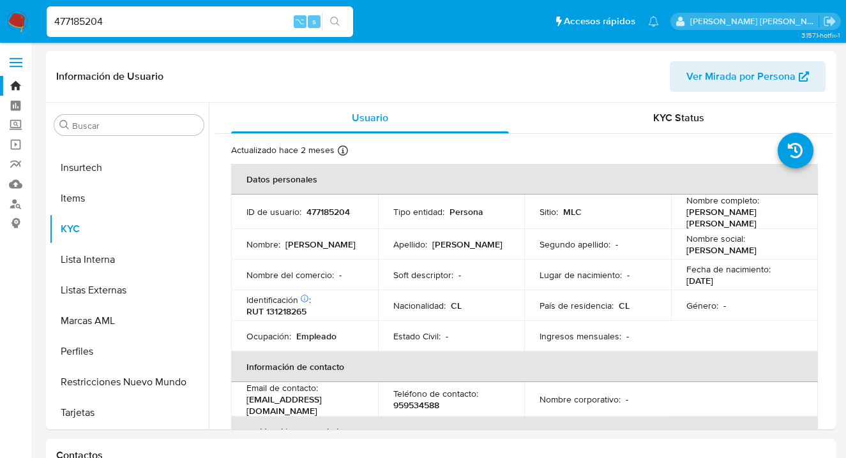
select select "10"
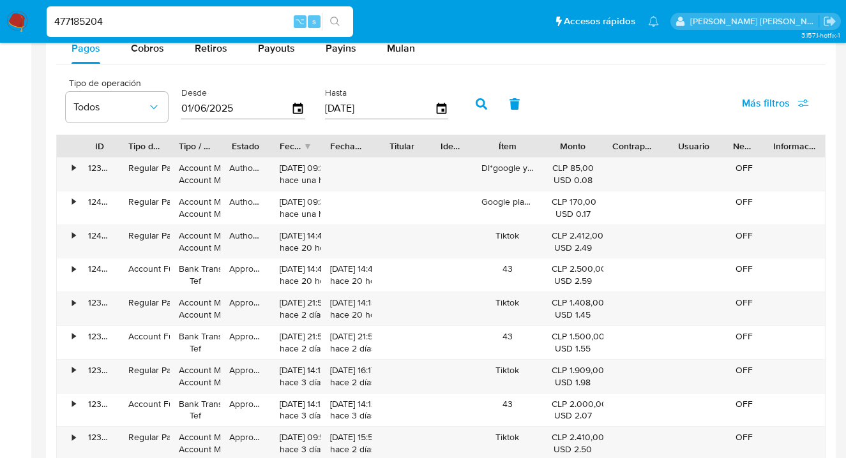
scroll to position [1219, 0]
click at [332, 54] on span "Payins" at bounding box center [341, 47] width 31 height 15
select select "10"
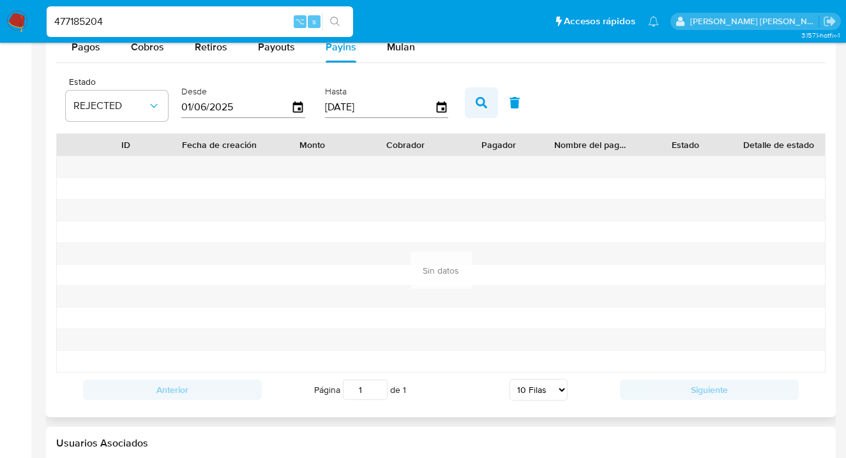
click at [476, 103] on icon "button" at bounding box center [481, 102] width 11 height 11
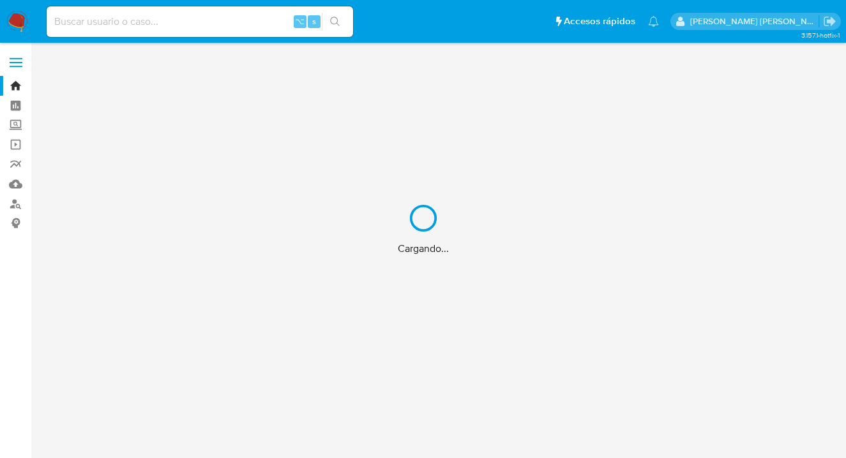
click at [174, 18] on div "Cargando..." at bounding box center [423, 229] width 846 height 458
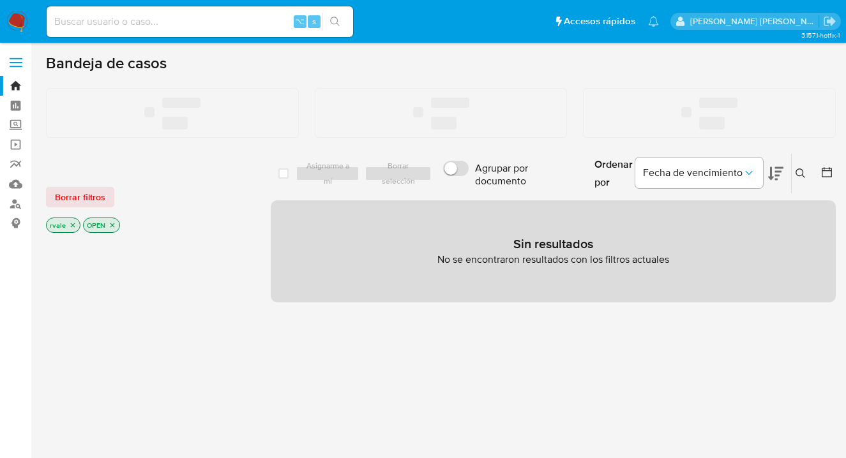
click at [126, 23] on input at bounding box center [200, 21] width 307 height 17
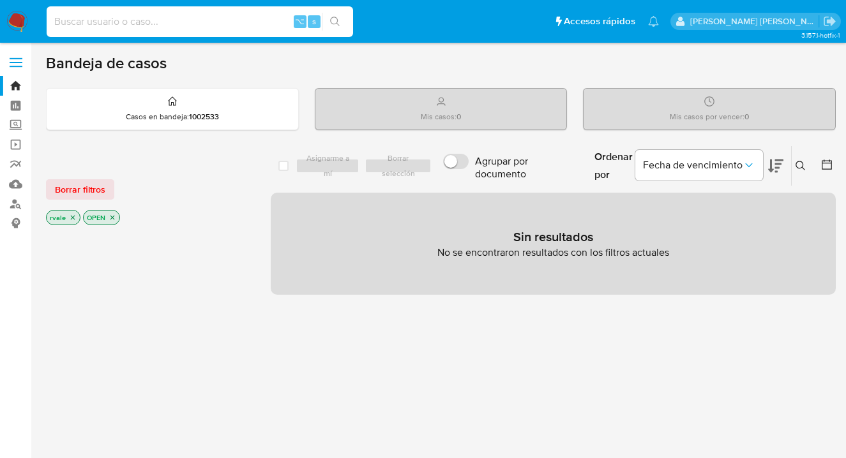
paste input "1004526420"
type input "1004526420"
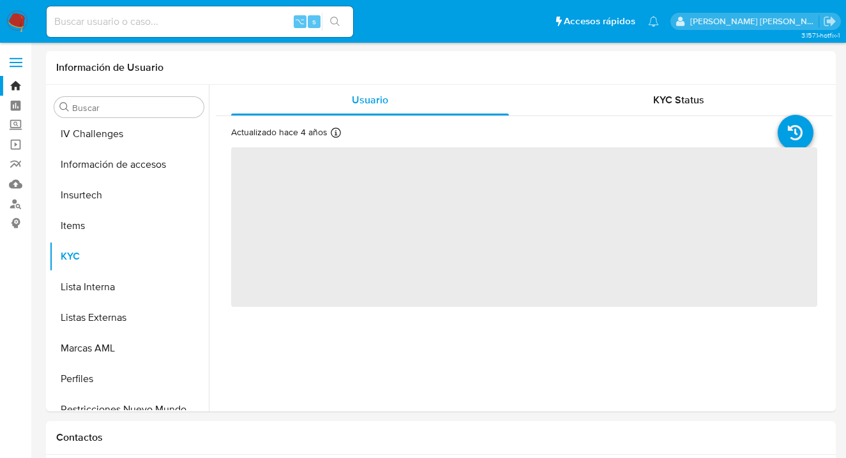
scroll to position [570, 0]
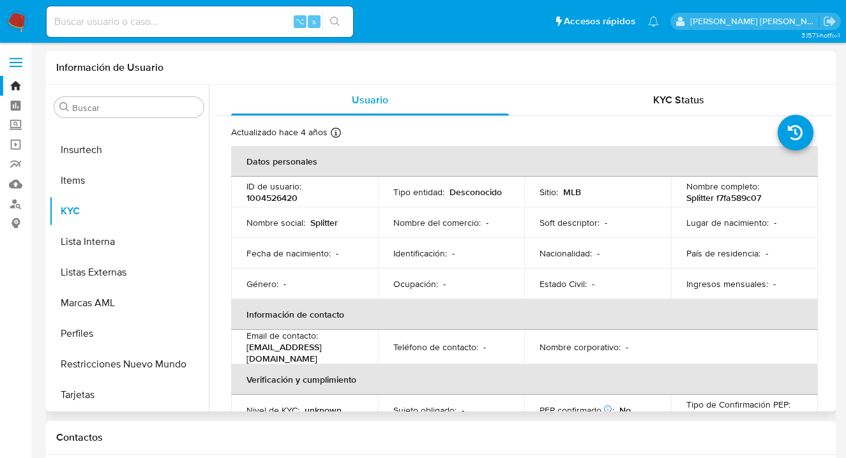
select select "10"
click at [185, 25] on input at bounding box center [200, 21] width 307 height 17
paste input "2901458909"
click at [181, 24] on input "2901458909" at bounding box center [200, 21] width 307 height 17
type input "2"
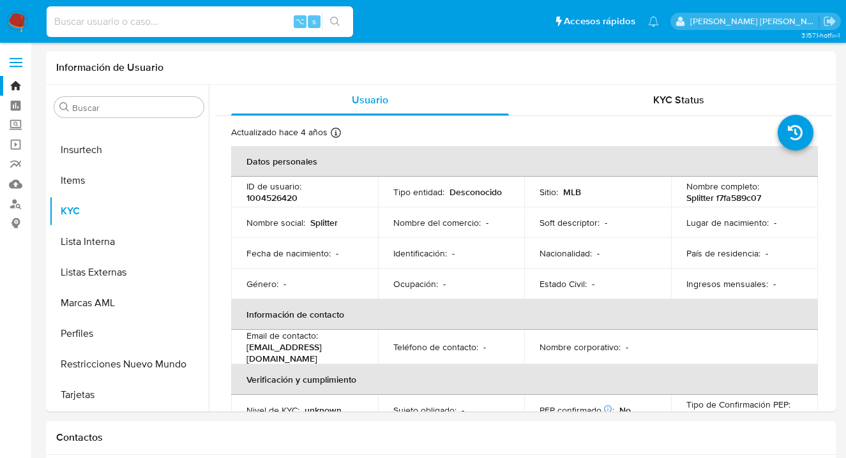
paste input "1761219187"
type input "1761219187"
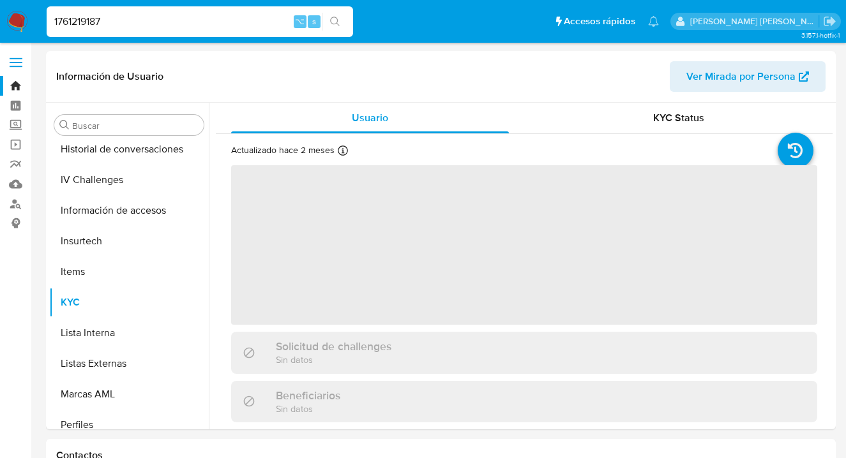
scroll to position [540, 0]
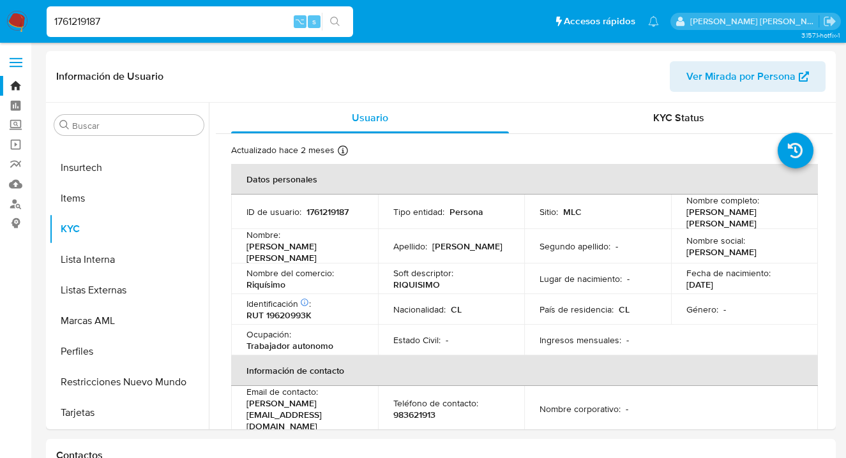
select select "10"
